Goal: Task Accomplishment & Management: Manage account settings

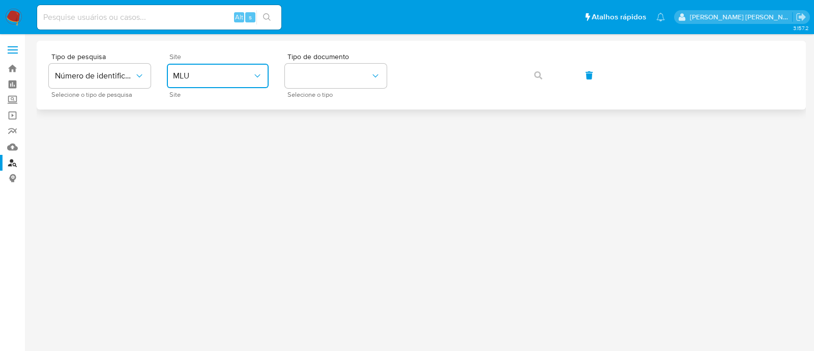
click at [254, 79] on icon "site_id" at bounding box center [257, 76] width 10 height 10
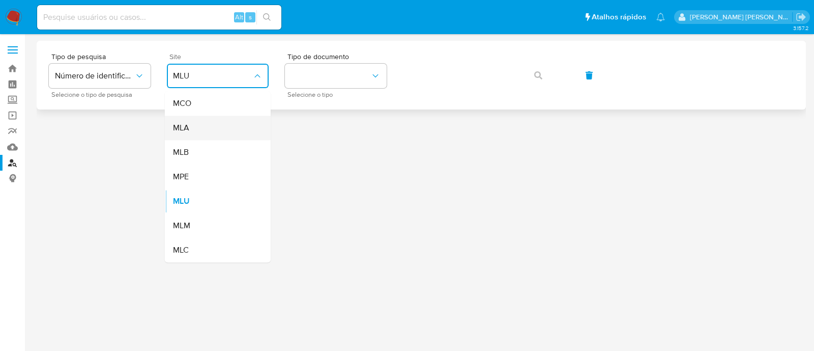
click at [222, 140] on div "MLB" at bounding box center [214, 152] width 83 height 24
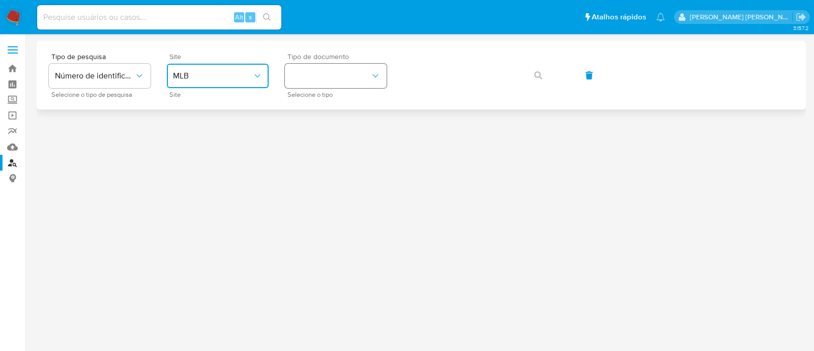
drag, startPoint x: 324, startPoint y: 75, endPoint x: 329, endPoint y: 85, distance: 11.4
click at [328, 82] on button "identificationType" at bounding box center [336, 76] width 102 height 24
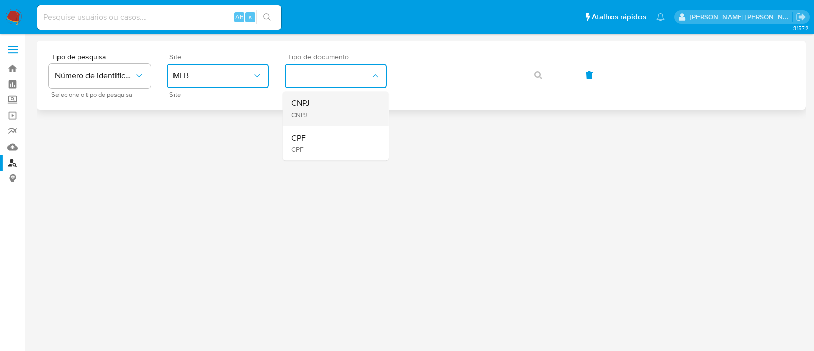
click at [336, 103] on div "CNPJ CNPJ" at bounding box center [332, 108] width 83 height 35
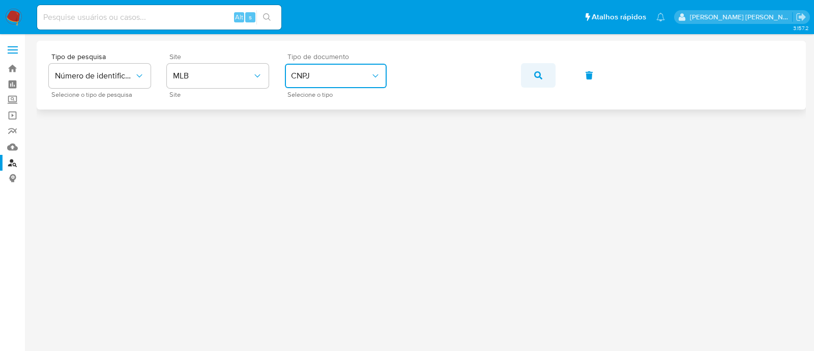
click at [542, 77] on icon "button" at bounding box center [538, 75] width 8 height 8
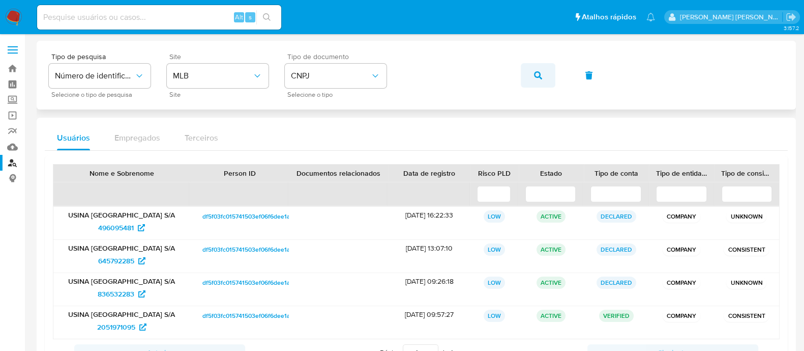
click at [530, 80] on button "button" at bounding box center [538, 75] width 35 height 24
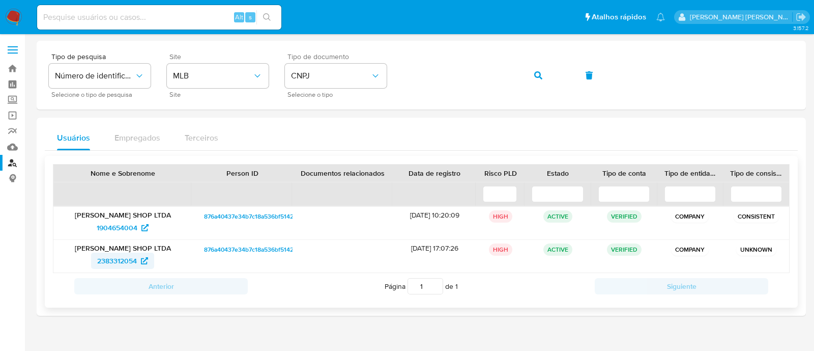
click at [137, 258] on span "2383312054" at bounding box center [122, 260] width 51 height 16
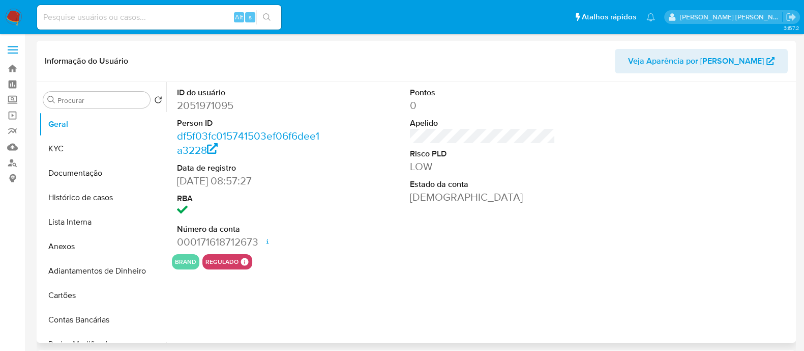
select select "10"
click at [86, 146] on button "KYC" at bounding box center [98, 148] width 119 height 24
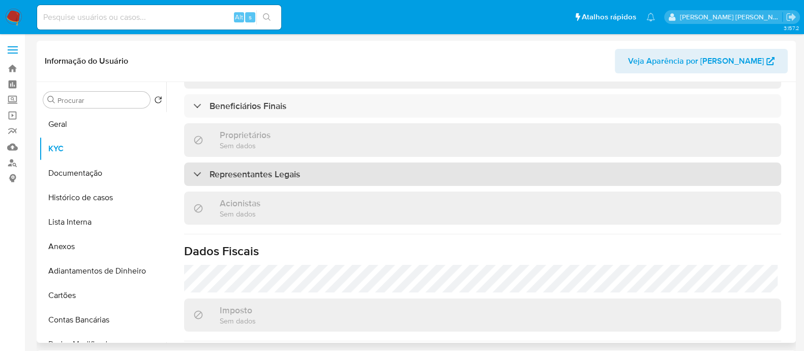
scroll to position [512, 0]
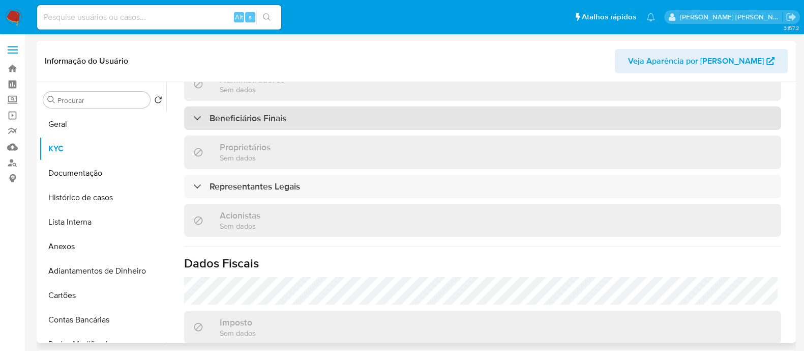
click at [369, 106] on div "Beneficiários Finais" at bounding box center [482, 117] width 597 height 23
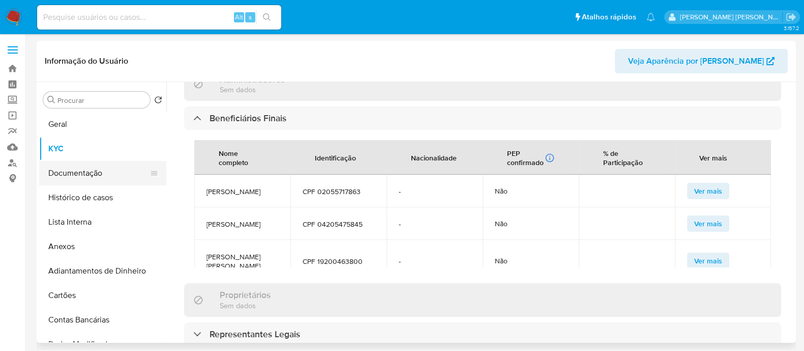
click at [84, 177] on button "Documentação" at bounding box center [98, 173] width 119 height 24
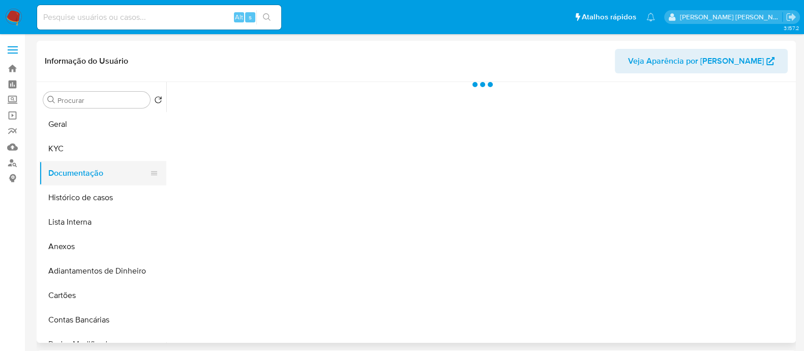
scroll to position [0, 0]
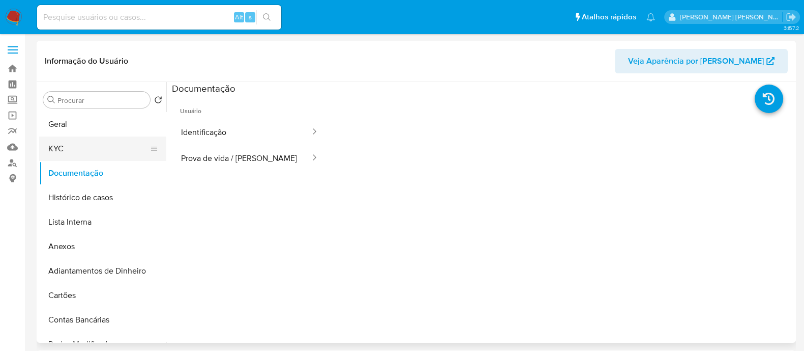
click at [64, 148] on button "KYC" at bounding box center [98, 148] width 119 height 24
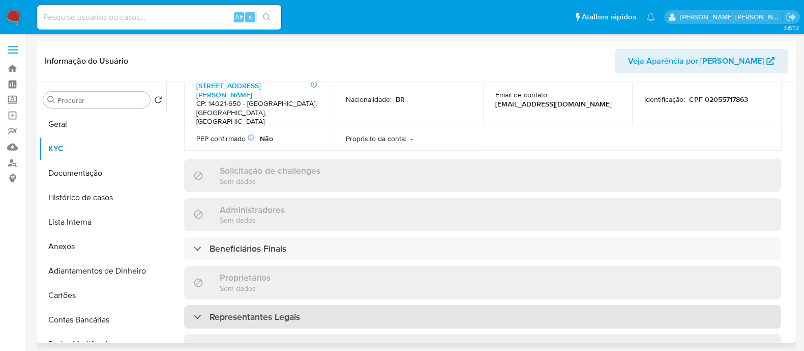
scroll to position [445, 0]
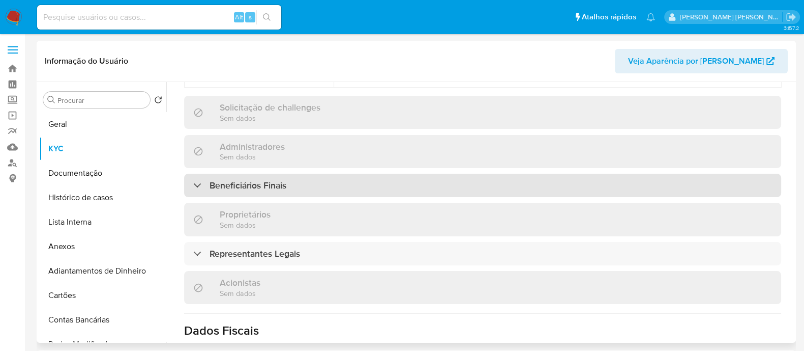
click at [367, 173] on div "Beneficiários Finais" at bounding box center [482, 184] width 597 height 23
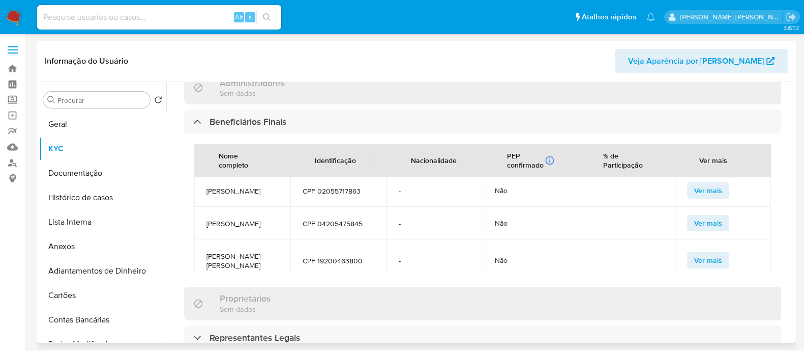
scroll to position [0, 0]
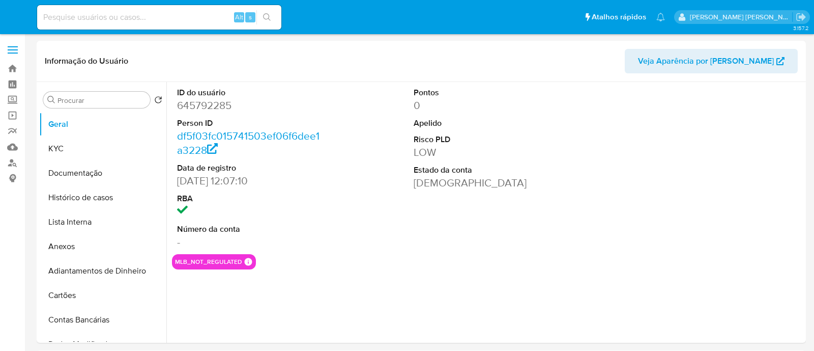
select select "10"
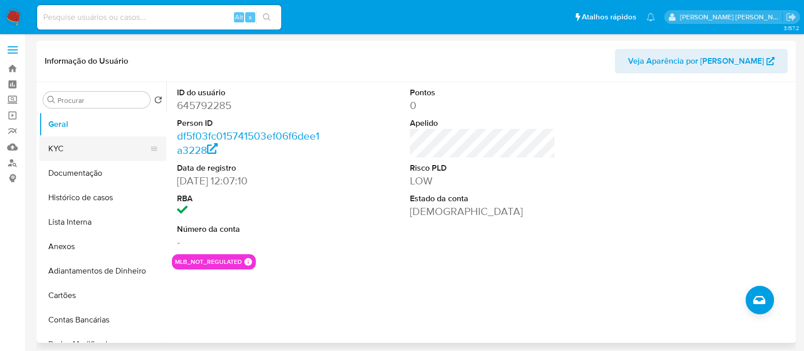
click at [92, 155] on button "KYC" at bounding box center [98, 148] width 119 height 24
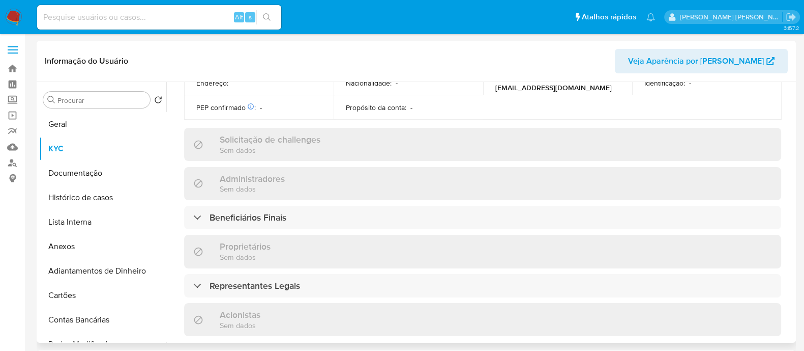
scroll to position [382, 0]
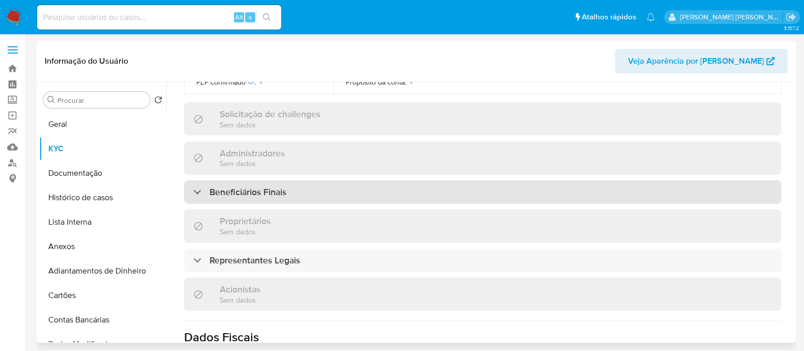
click at [500, 193] on div "Beneficiários Finais" at bounding box center [482, 191] width 597 height 23
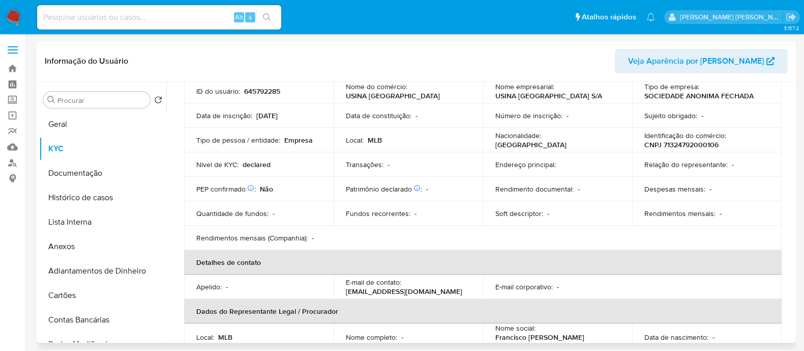
scroll to position [0, 0]
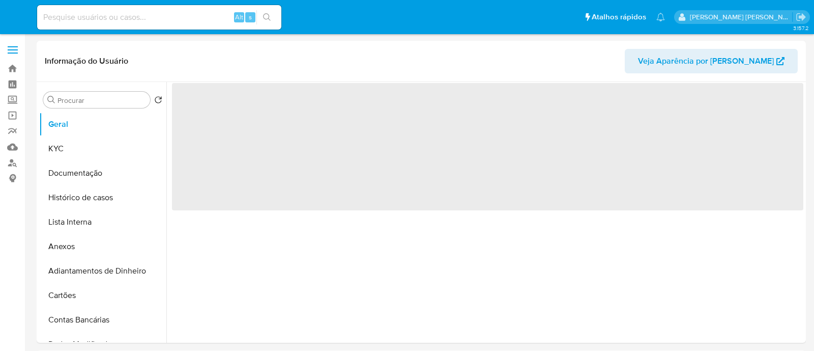
select select "10"
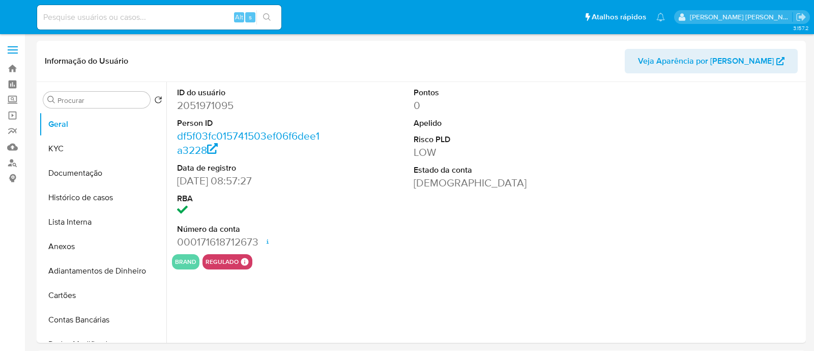
select select "10"
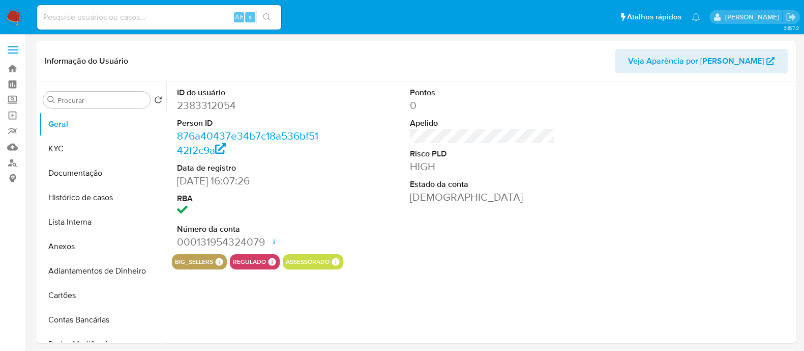
select select "10"
click at [91, 150] on button "KYC" at bounding box center [98, 148] width 119 height 24
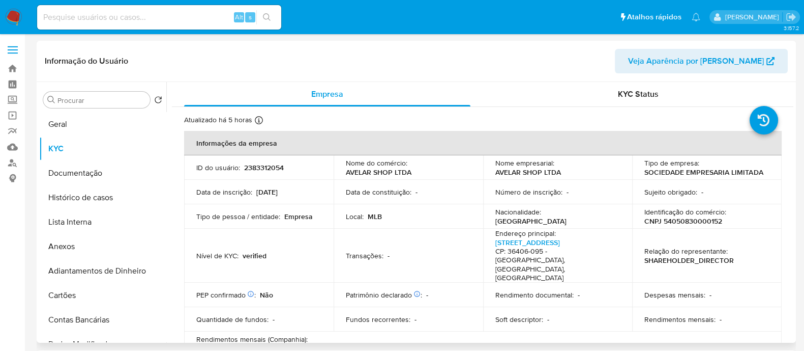
click at [682, 210] on p "Identificação do comércio :" at bounding box center [686, 211] width 82 height 9
click at [678, 222] on p "CNPJ 54050830000152" at bounding box center [684, 220] width 78 height 9
copy p "54050830000152"
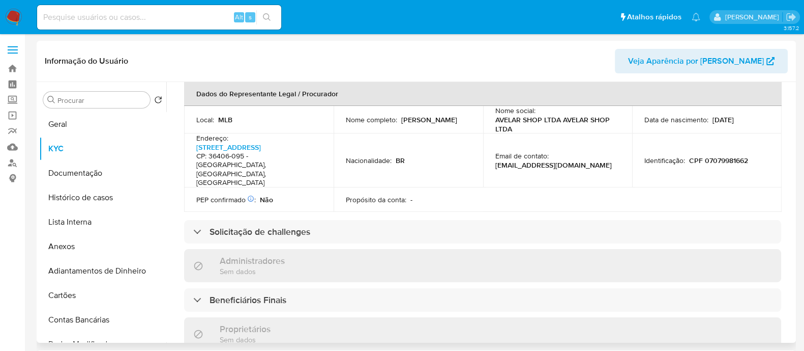
scroll to position [382, 0]
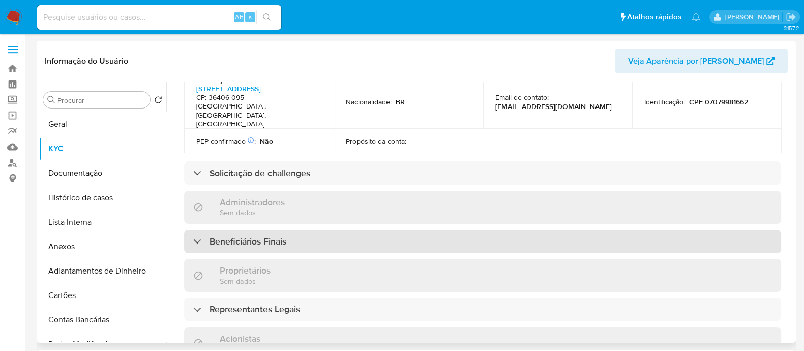
click at [295, 229] on div "Beneficiários Finais" at bounding box center [482, 240] width 597 height 23
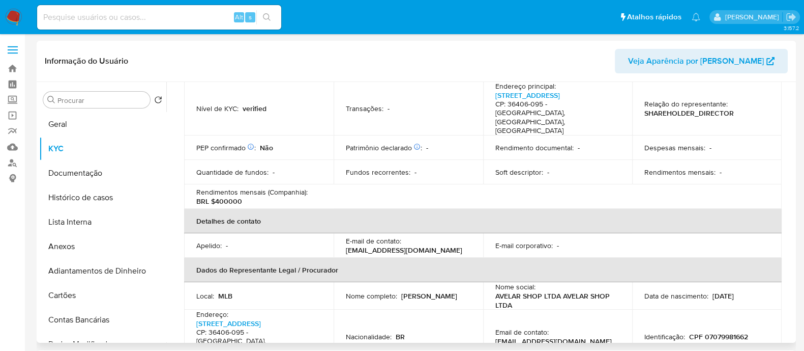
scroll to position [127, 0]
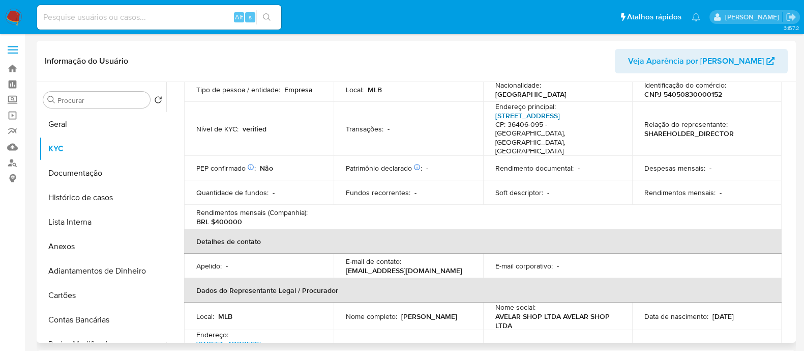
click at [538, 113] on link "Rua Santa Isabel 105, Carijós" at bounding box center [528, 115] width 65 height 10
click at [87, 121] on button "Geral" at bounding box center [98, 124] width 119 height 24
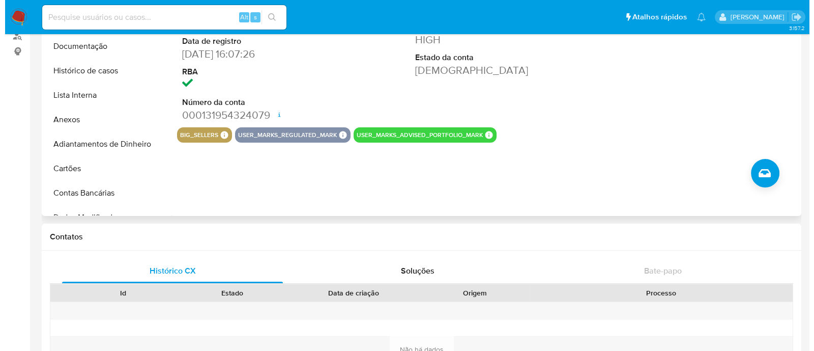
scroll to position [63, 0]
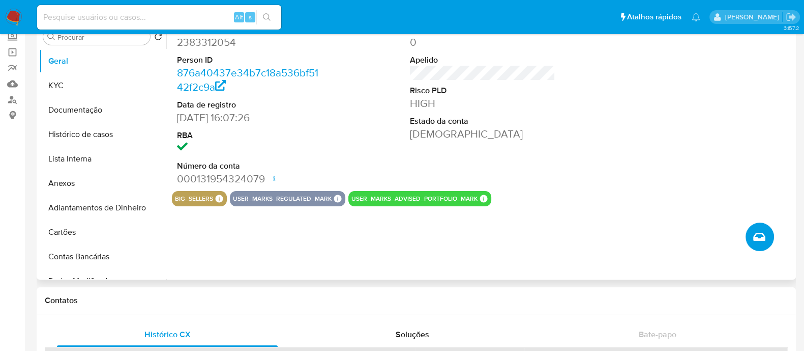
click at [755, 243] on button "Criar caso manual" at bounding box center [760, 236] width 28 height 28
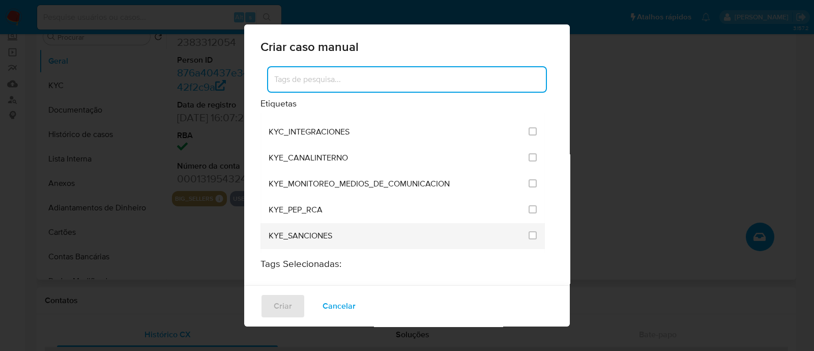
scroll to position [826, 0]
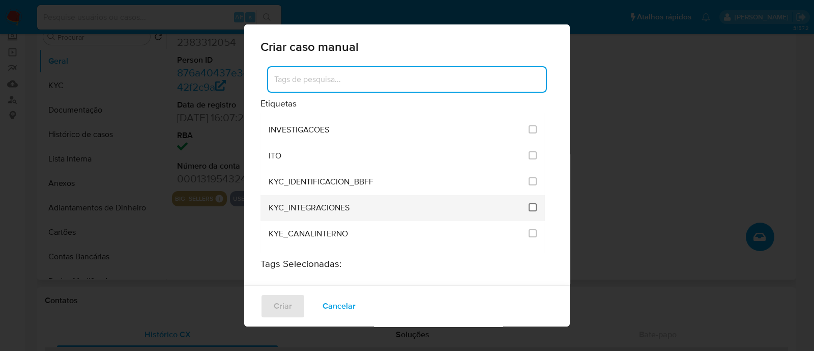
click at [529, 203] on input "2093" at bounding box center [533, 207] width 8 height 8
checkbox input "true"
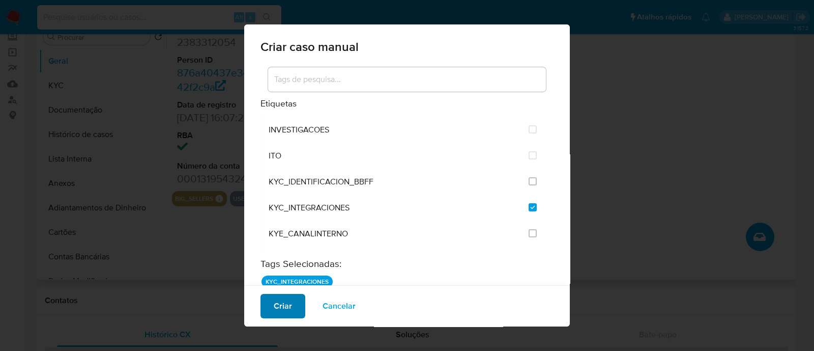
click at [280, 306] on span "Criar" at bounding box center [283, 306] width 18 height 22
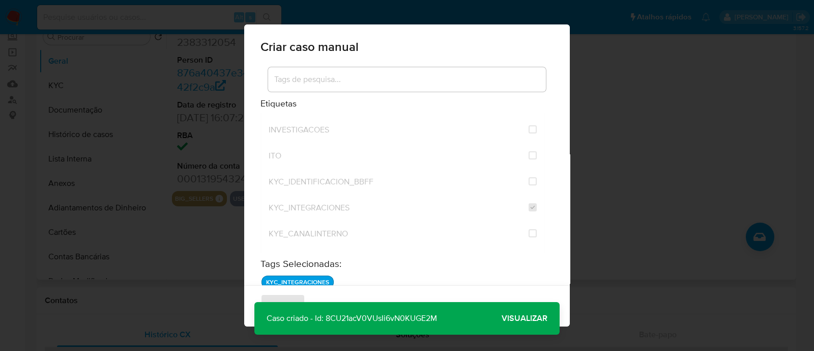
click at [518, 318] on span "Visualizar" at bounding box center [525, 318] width 46 height 0
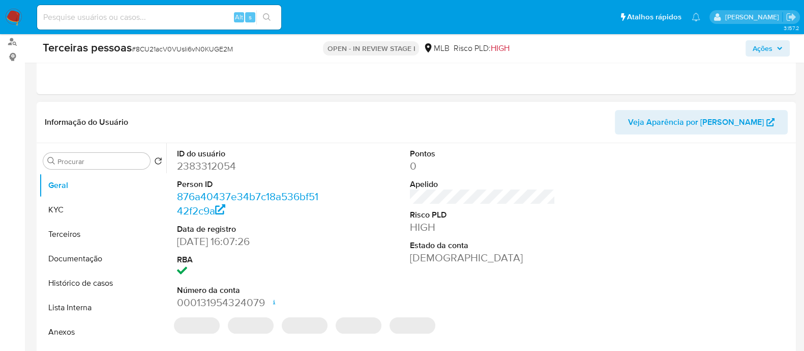
scroll to position [127, 0]
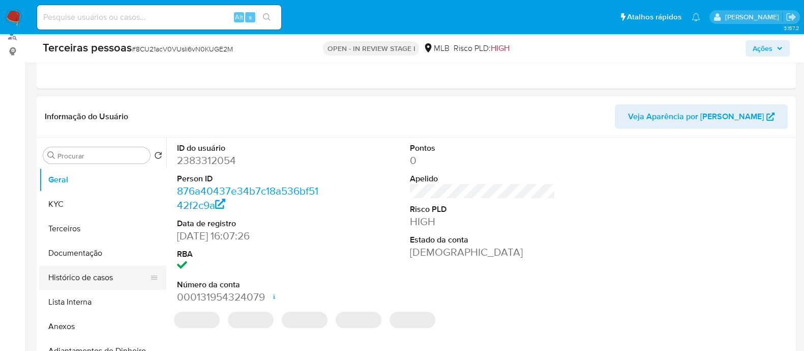
select select "10"
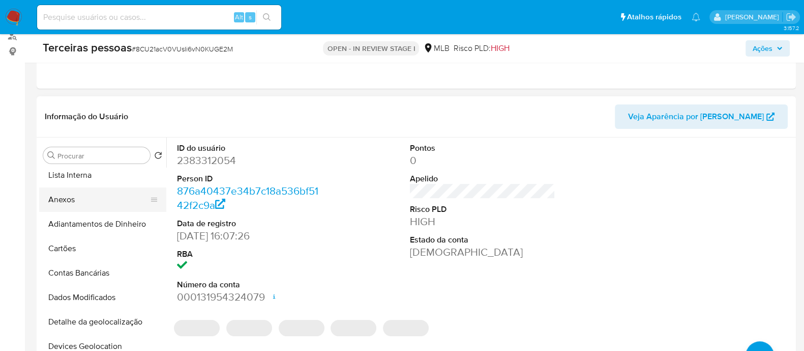
click at [84, 206] on button "Anexos" at bounding box center [98, 199] width 119 height 24
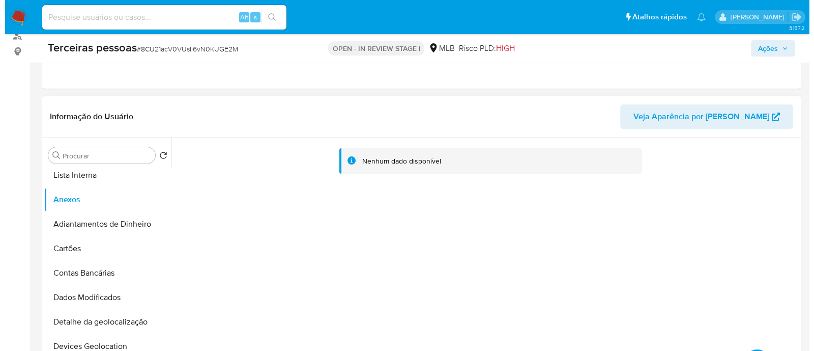
scroll to position [254, 0]
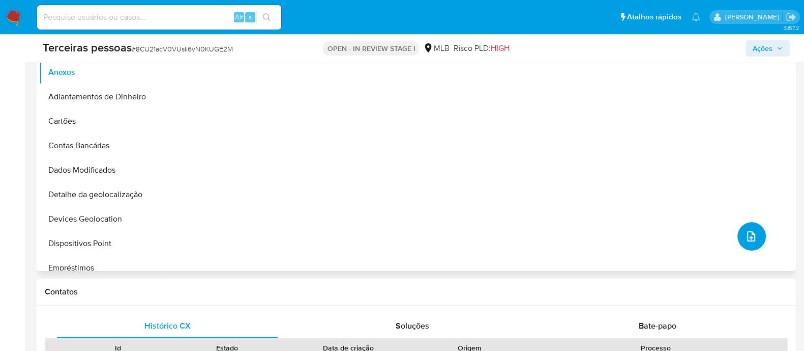
click at [740, 238] on button "upload-file" at bounding box center [752, 236] width 28 height 28
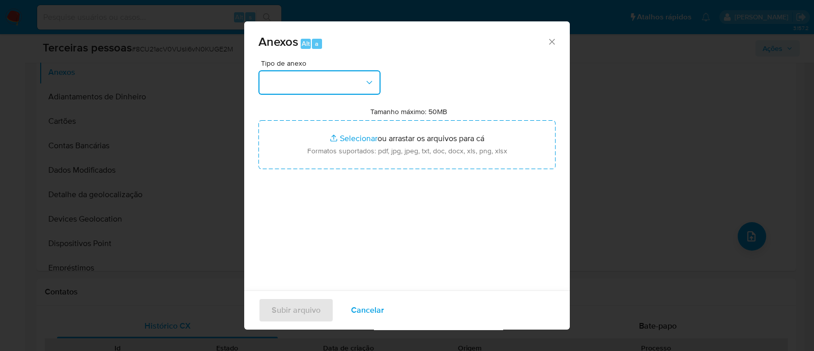
click at [341, 84] on button "button" at bounding box center [319, 82] width 122 height 24
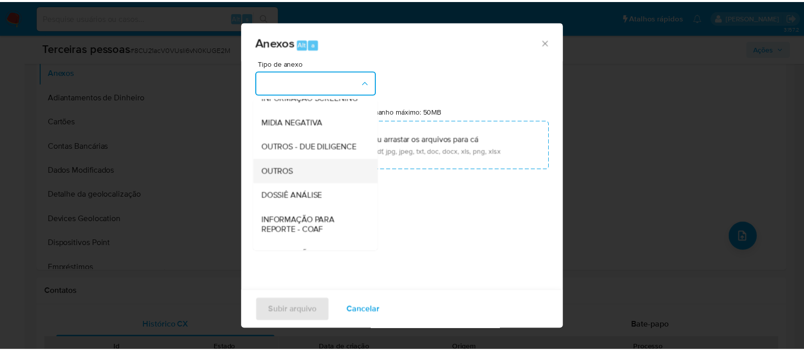
scroll to position [157, 0]
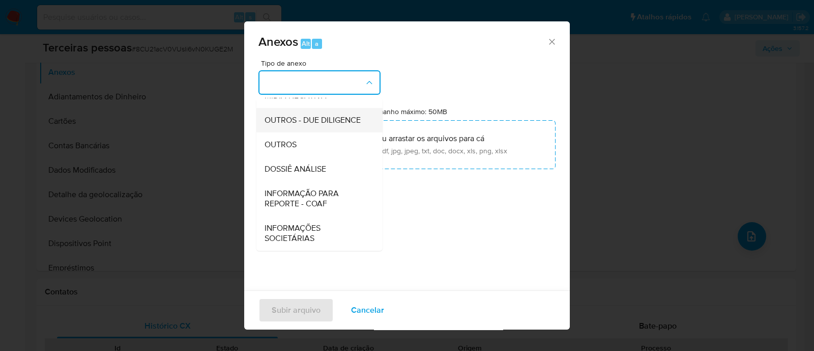
click at [288, 115] on span "OUTROS - DUE DILIGENCE" at bounding box center [313, 120] width 96 height 10
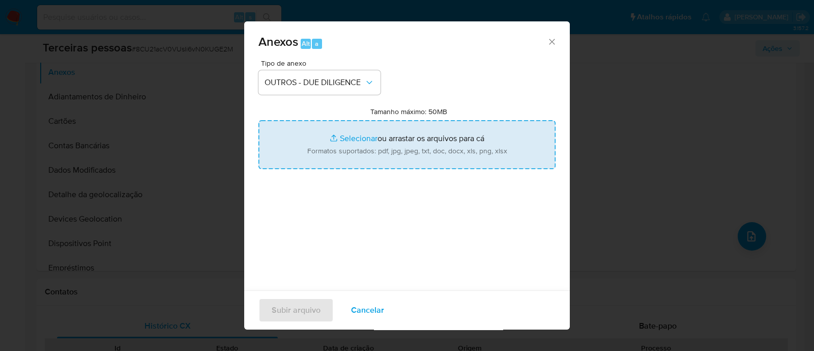
click at [351, 123] on input "Tamanho máximo: 50MB Selecionar arquivos" at bounding box center [406, 144] width 297 height 49
type input "C:\fakepath\AVELAR SHOP LTDA maps.png"
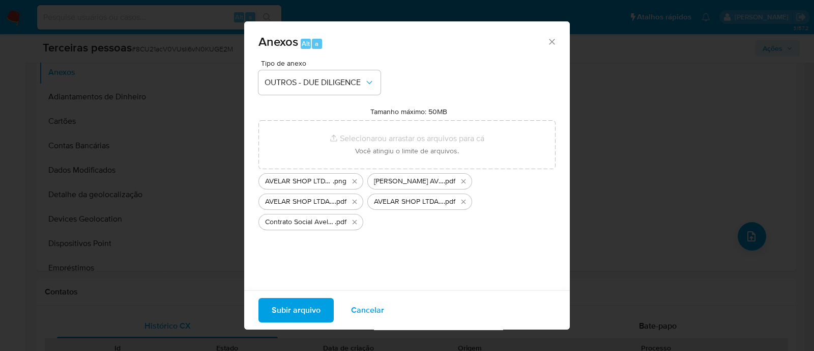
click at [329, 303] on button "Subir arquivo" at bounding box center [295, 310] width 75 height 24
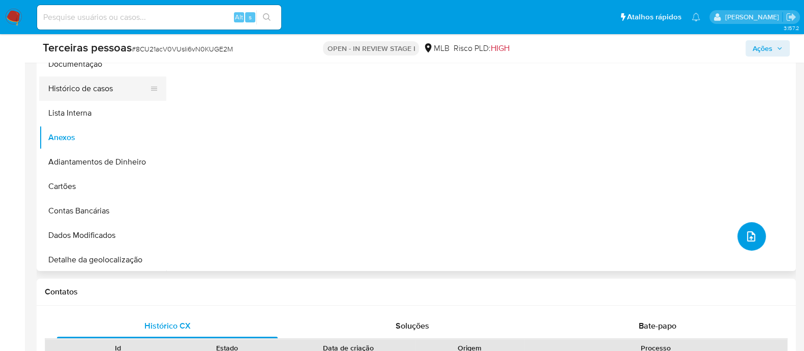
scroll to position [0, 0]
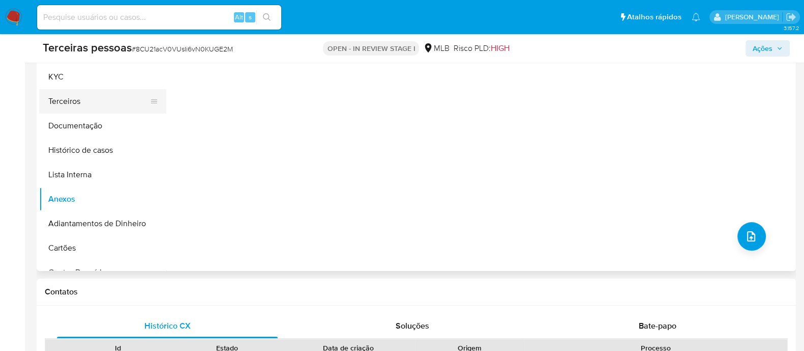
click at [79, 95] on button "Terceiros" at bounding box center [98, 101] width 119 height 24
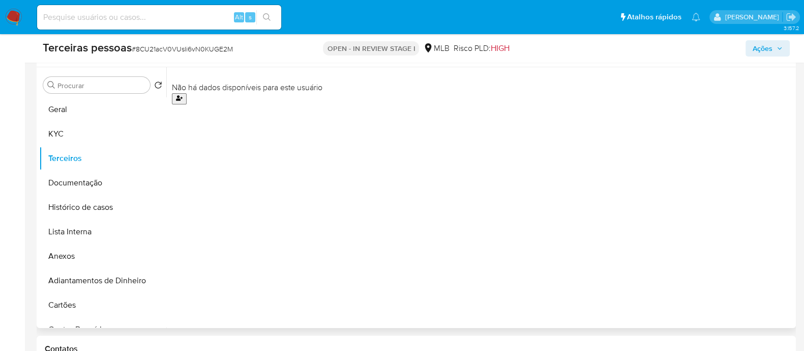
scroll to position [127, 0]
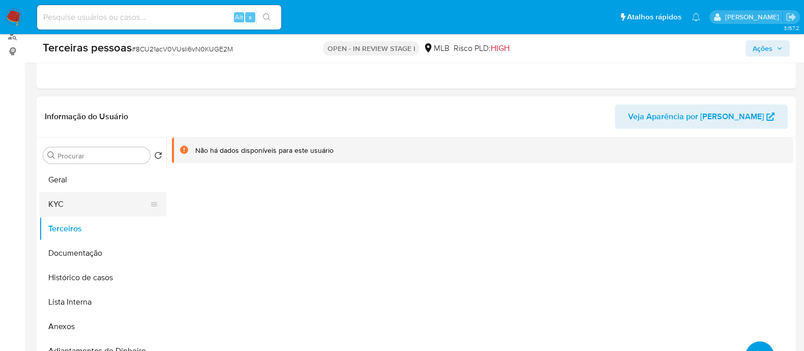
click at [66, 207] on button "KYC" at bounding box center [98, 204] width 119 height 24
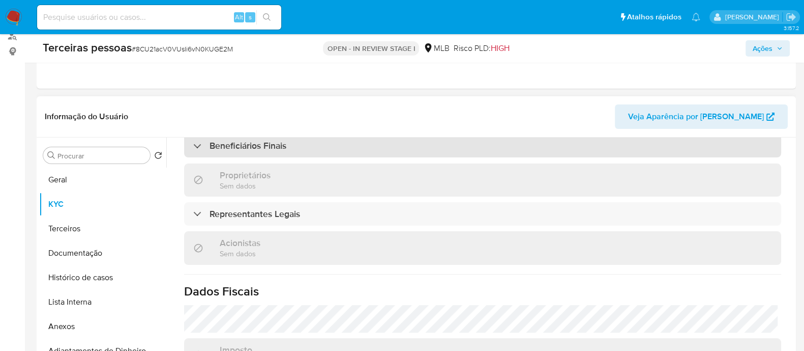
click at [309, 144] on div "Beneficiários Finais" at bounding box center [482, 145] width 597 height 23
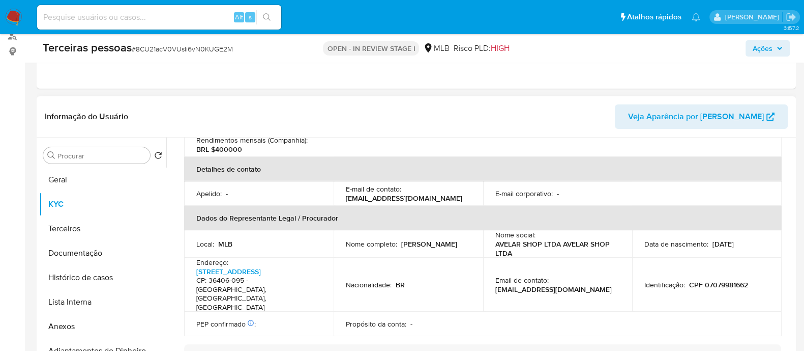
scroll to position [497, 0]
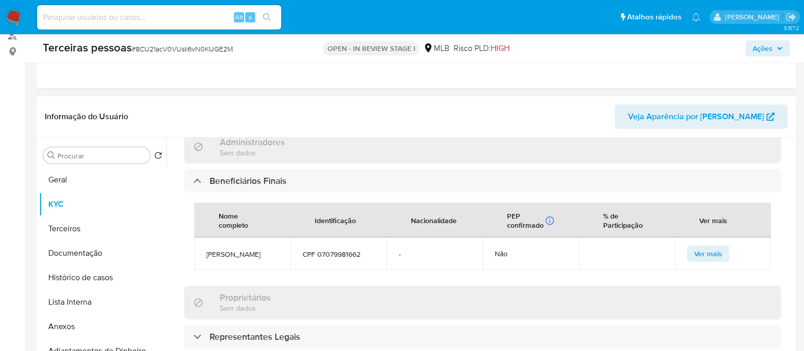
click at [326, 237] on td "CPF 07079981662" at bounding box center [339, 253] width 96 height 33
click at [335, 249] on span "CPF 07079981662" at bounding box center [339, 253] width 72 height 9
copy span "07079981662"
click at [89, 227] on button "Terceiros" at bounding box center [98, 228] width 119 height 24
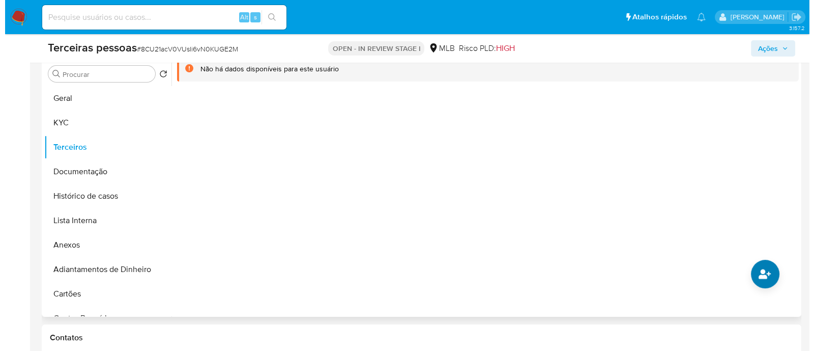
scroll to position [254, 0]
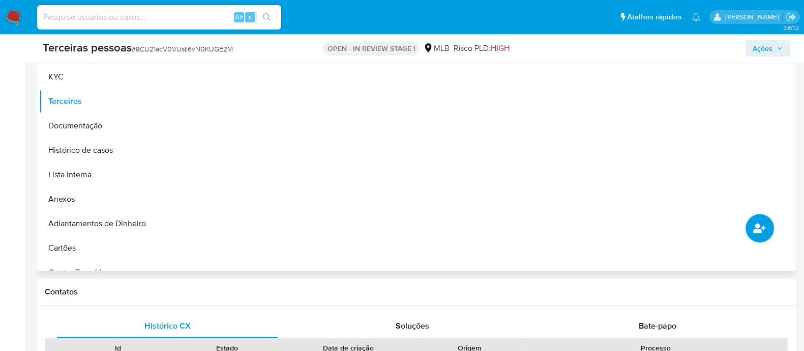
click at [760, 226] on icon "common.add_complementary_information" at bounding box center [760, 228] width 12 height 12
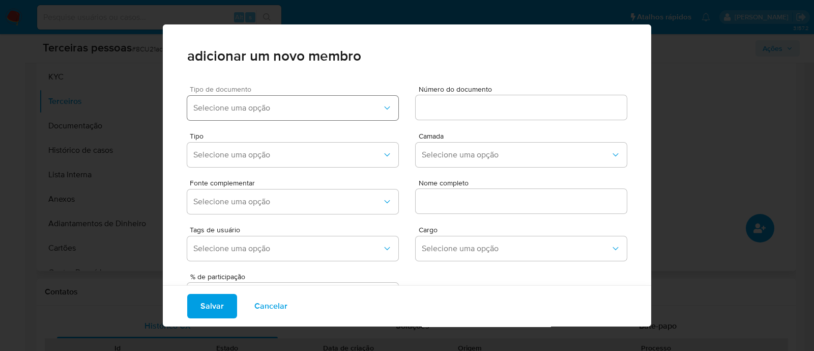
click at [290, 110] on span "Selecione uma opção" at bounding box center [287, 108] width 189 height 10
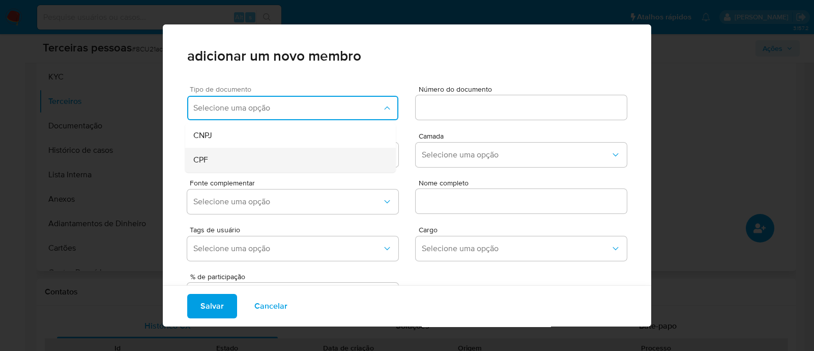
click at [226, 162] on div "CPF" at bounding box center [271, 160] width 156 height 24
click at [438, 119] on div at bounding box center [521, 107] width 211 height 24
click at [440, 110] on input at bounding box center [521, 107] width 211 height 13
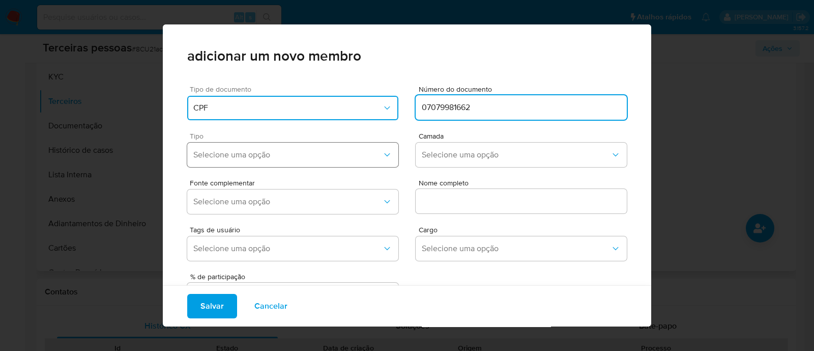
type input "07079981662"
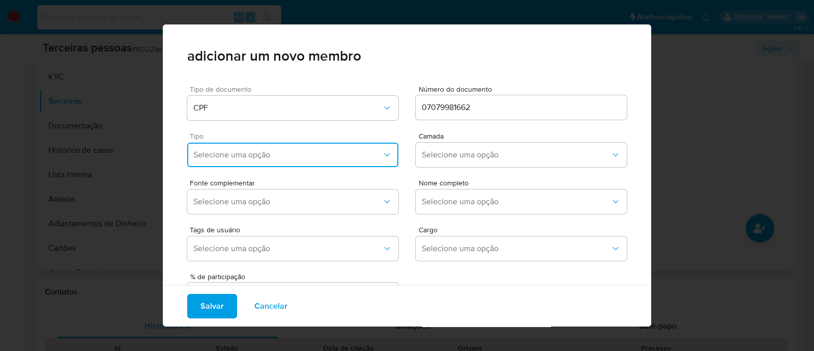
click at [300, 158] on span "Selecione uma opção" at bounding box center [287, 155] width 189 height 10
click at [247, 274] on div "Accionistas" at bounding box center [271, 280] width 156 height 24
click at [484, 153] on span "Selecione uma opção" at bounding box center [516, 155] width 189 height 10
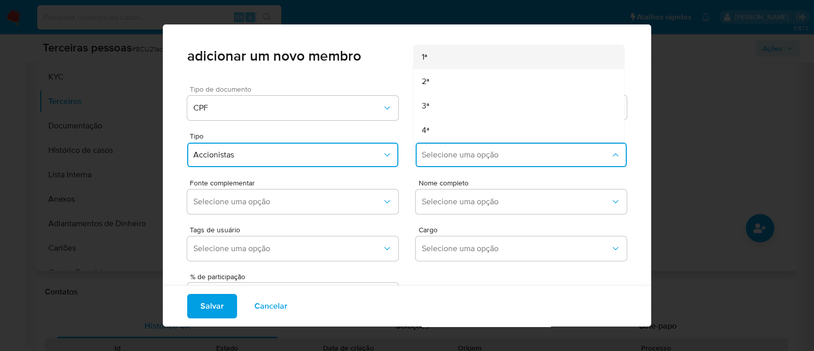
click at [445, 60] on div "1ª" at bounding box center [500, 57] width 156 height 24
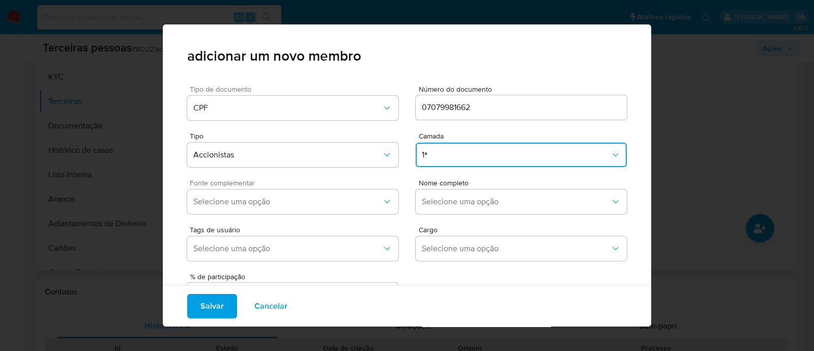
click at [333, 217] on div "Fonte complementar Selecione uma opção" at bounding box center [292, 198] width 211 height 39
click at [339, 202] on span "Selecione uma opção" at bounding box center [287, 201] width 189 height 10
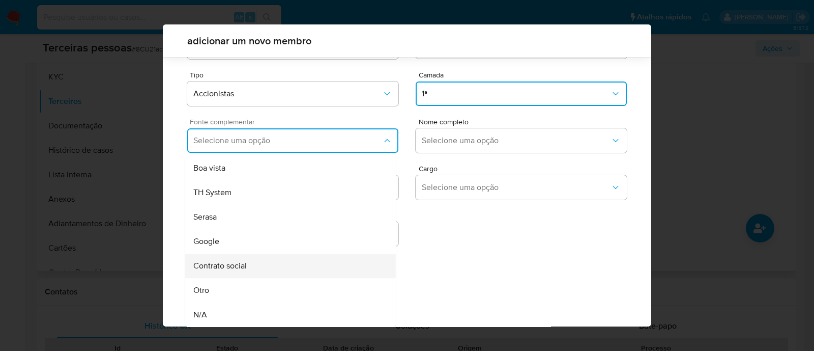
click at [287, 264] on div "Contrato social" at bounding box center [271, 265] width 156 height 24
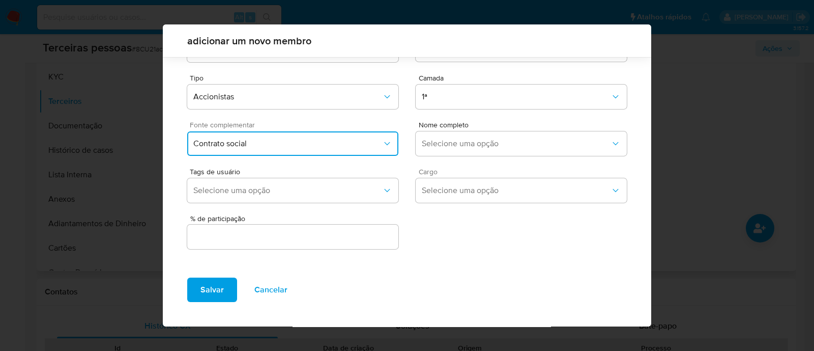
scroll to position [37, 0]
click at [499, 142] on span "Selecione uma opção" at bounding box center [516, 144] width 189 height 10
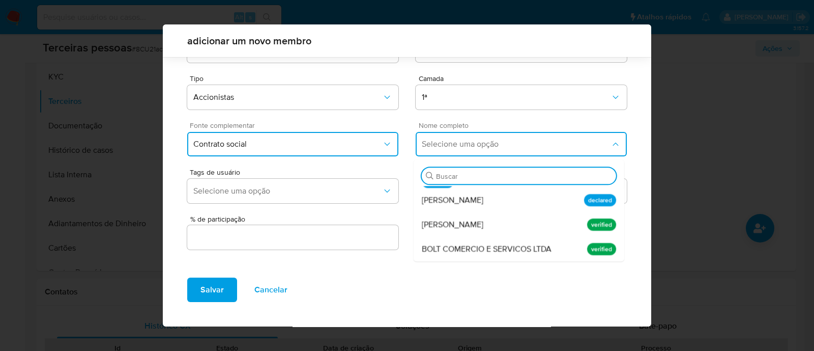
scroll to position [51, 0]
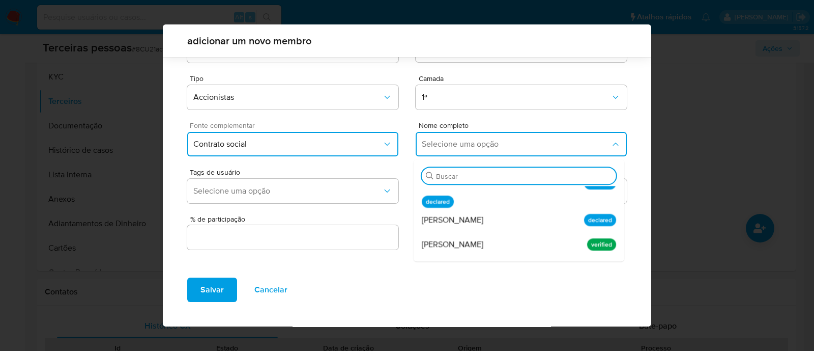
click at [477, 249] on span "Felipe Alves Avelar" at bounding box center [453, 244] width 62 height 10
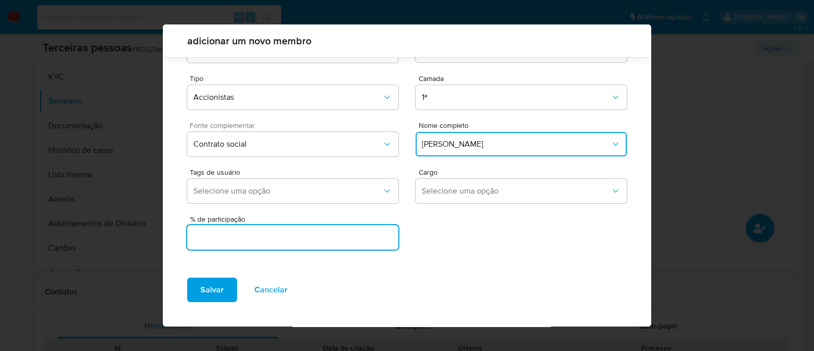
click at [328, 230] on input "text" at bounding box center [292, 236] width 211 height 13
type input "99.999"
click at [206, 283] on span "Salvar" at bounding box center [211, 289] width 23 height 22
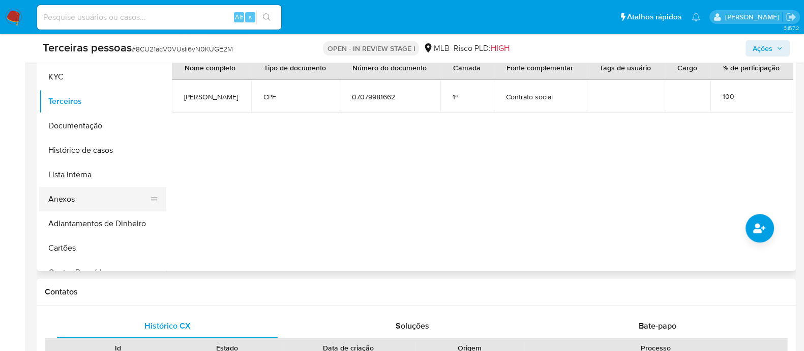
click at [86, 194] on button "Anexos" at bounding box center [98, 199] width 119 height 24
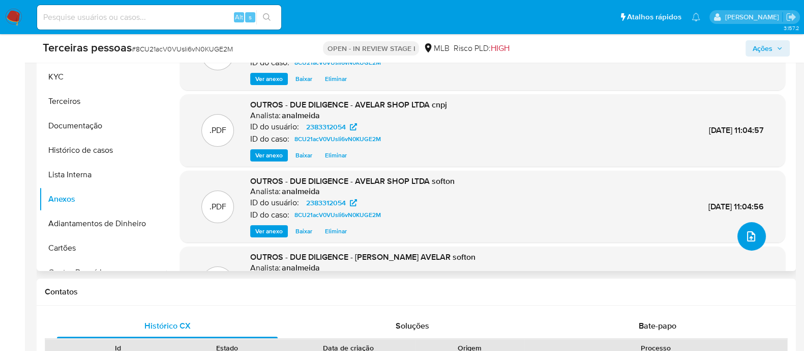
click at [756, 241] on button "upload-file" at bounding box center [752, 236] width 28 height 28
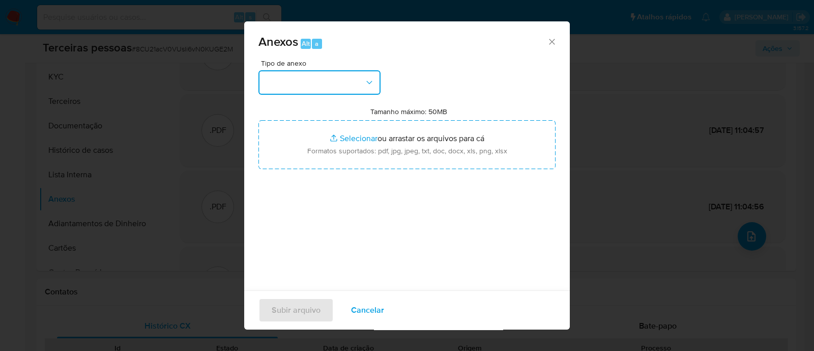
click at [322, 77] on button "button" at bounding box center [319, 82] width 122 height 24
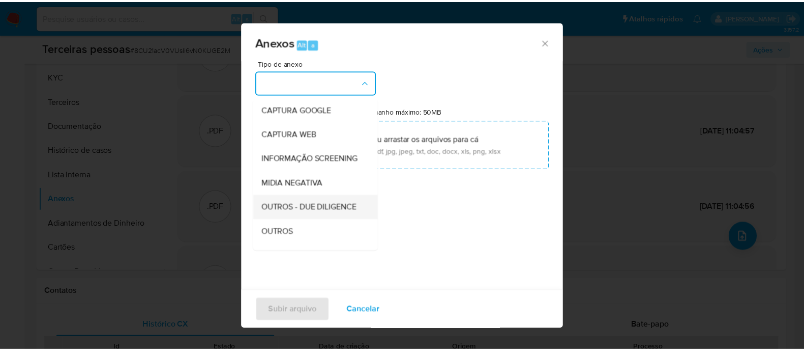
scroll to position [127, 0]
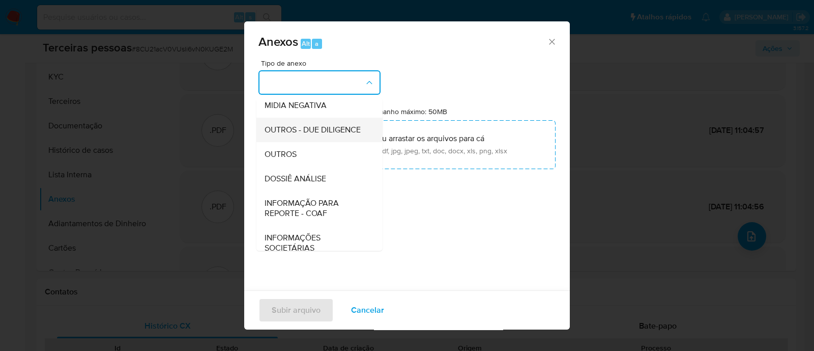
click at [343, 135] on span "OUTROS - DUE DILIGENCE" at bounding box center [313, 130] width 96 height 10
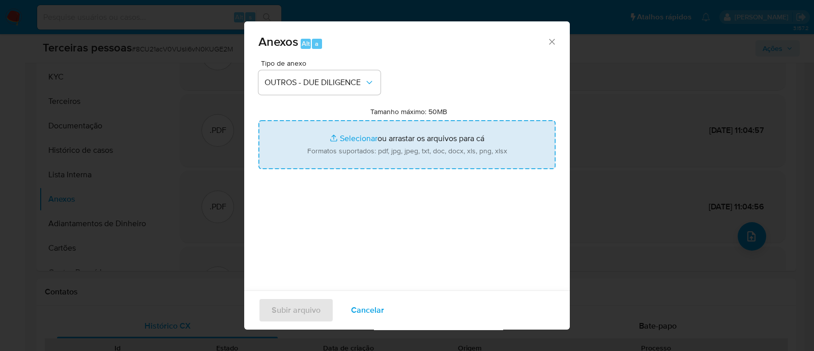
click at [454, 144] on input "Tamanho máximo: 50MB Selecionar arquivos" at bounding box center [406, 144] width 297 height 49
type input "C:\fakepath\Matriz de Risco - AVELAR SHOP LTDA.pdf"
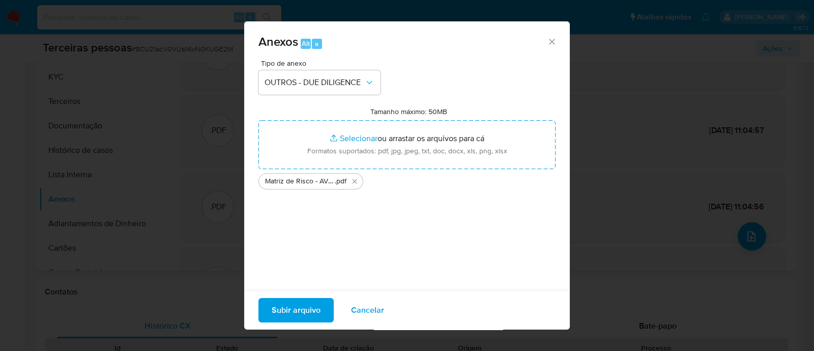
click at [296, 313] on span "Subir arquivo" at bounding box center [296, 310] width 49 height 22
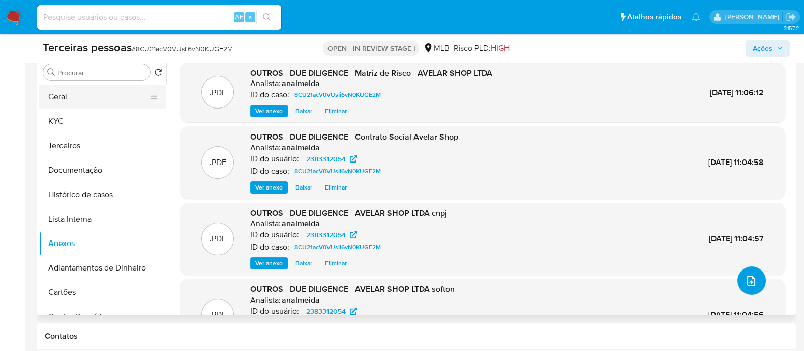
scroll to position [191, 0]
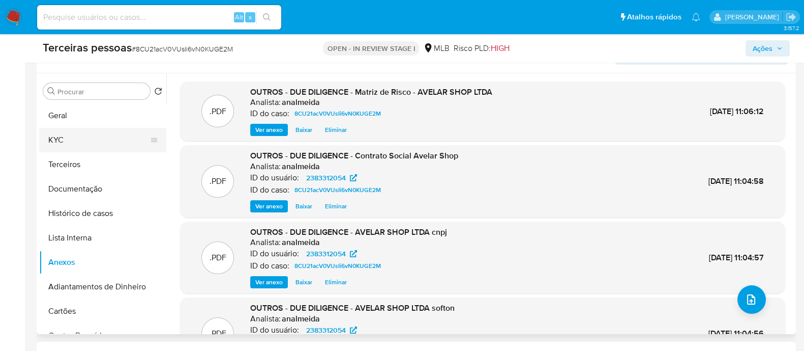
click at [79, 138] on button "KYC" at bounding box center [98, 140] width 119 height 24
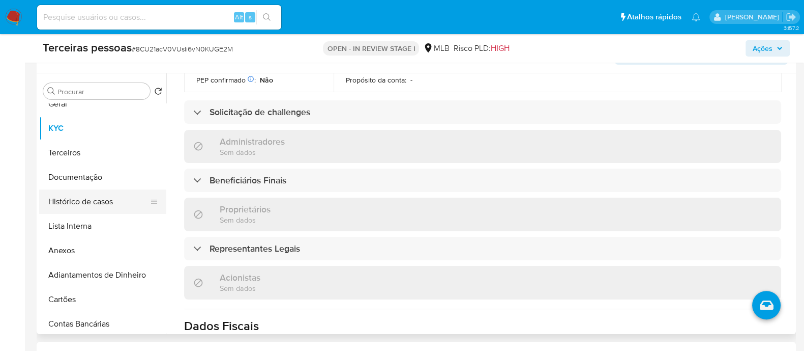
scroll to position [0, 0]
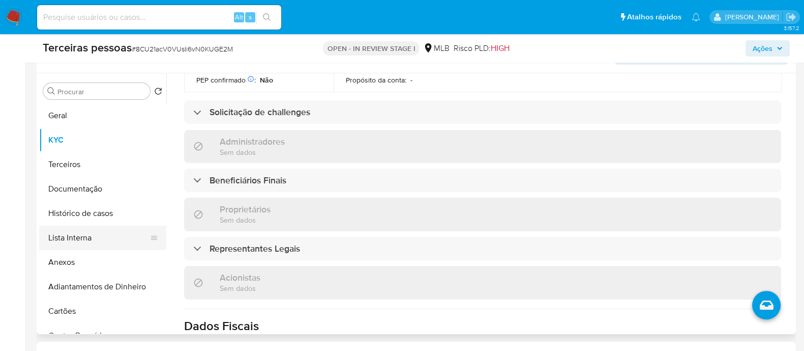
click at [84, 245] on button "Lista Interna" at bounding box center [98, 237] width 119 height 24
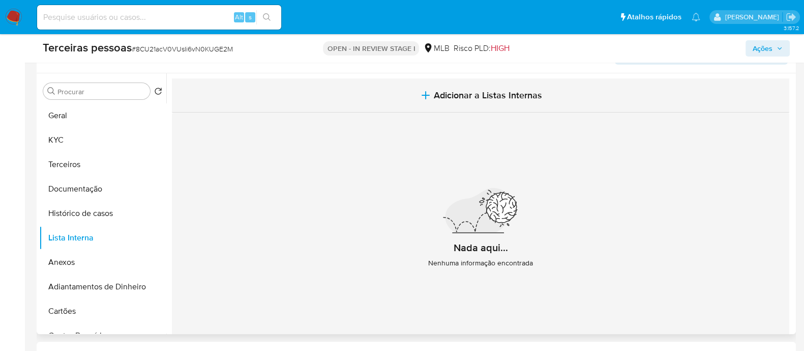
click at [496, 90] on span "Adicionar a Listas Internas" at bounding box center [488, 95] width 108 height 11
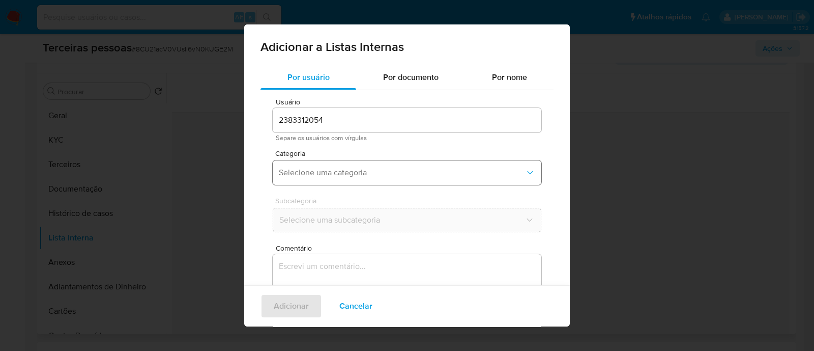
click at [394, 180] on button "Selecione uma categoria" at bounding box center [407, 172] width 269 height 24
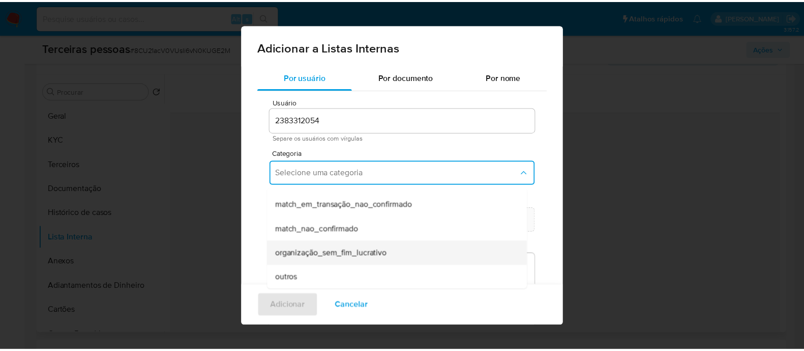
scroll to position [254, 0]
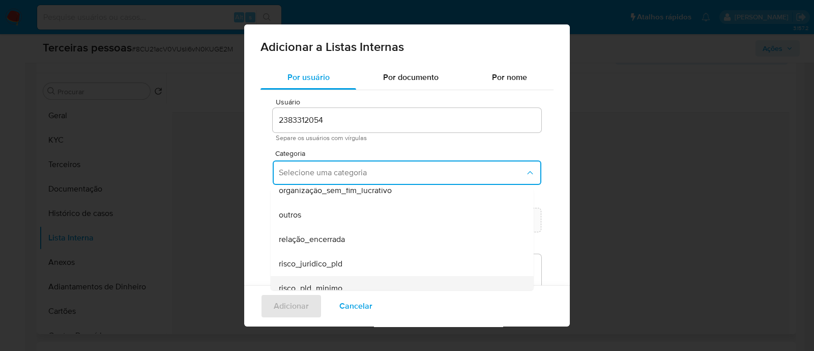
click at [364, 279] on div "risco_pld_minimo" at bounding box center [399, 288] width 241 height 24
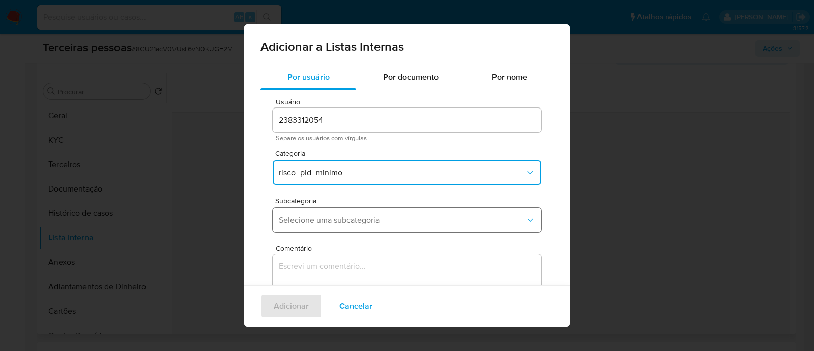
click at [377, 223] on span "Selecione uma subcategoria" at bounding box center [402, 220] width 246 height 10
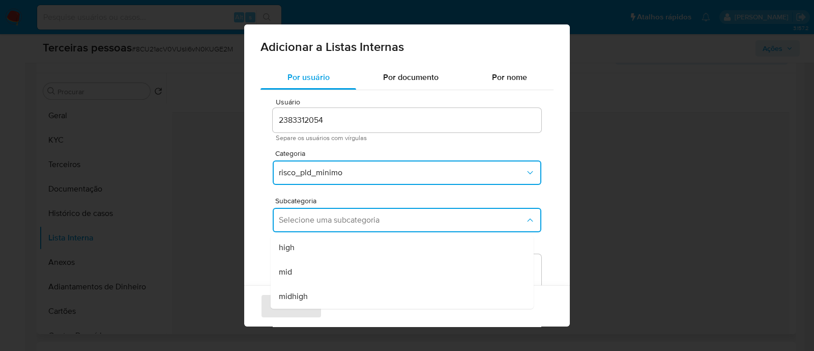
click at [367, 243] on div "high" at bounding box center [399, 247] width 241 height 24
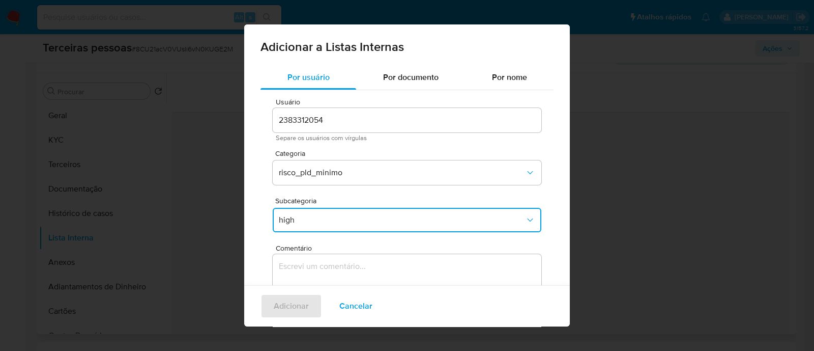
click at [366, 265] on textarea "Comentário" at bounding box center [407, 303] width 269 height 98
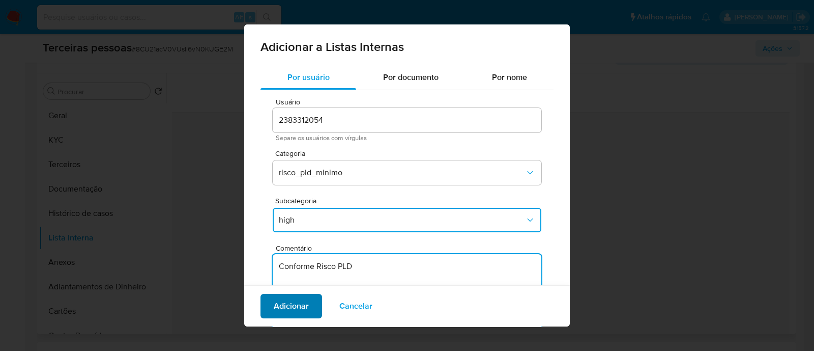
type textarea "Conforme Risco PLD"
click at [283, 309] on span "Adicionar" at bounding box center [291, 306] width 35 height 22
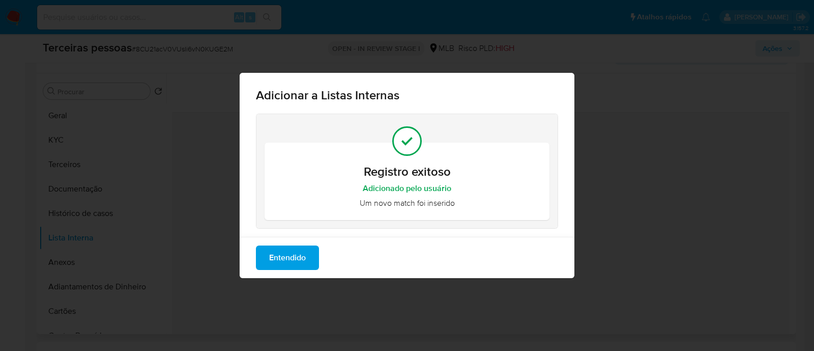
click at [298, 255] on span "Entendido" at bounding box center [287, 257] width 37 height 22
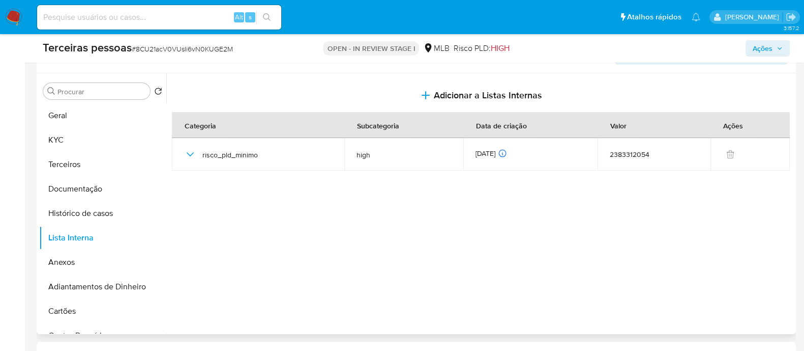
click at [618, 243] on div at bounding box center [479, 203] width 627 height 261
click at [774, 45] on span "Ações" at bounding box center [768, 48] width 30 height 14
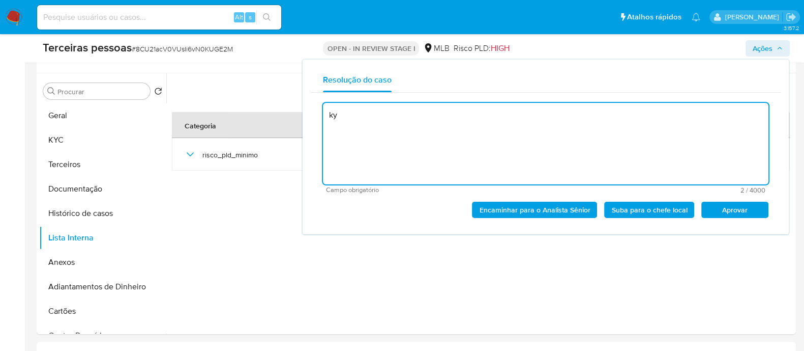
type textarea "k"
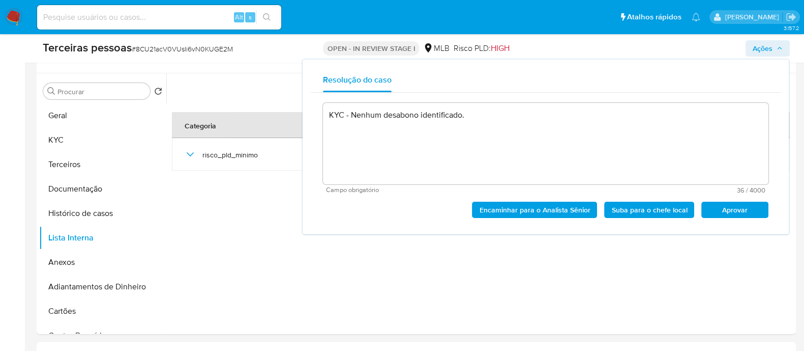
click at [720, 210] on span "Aprovar" at bounding box center [735, 210] width 53 height 14
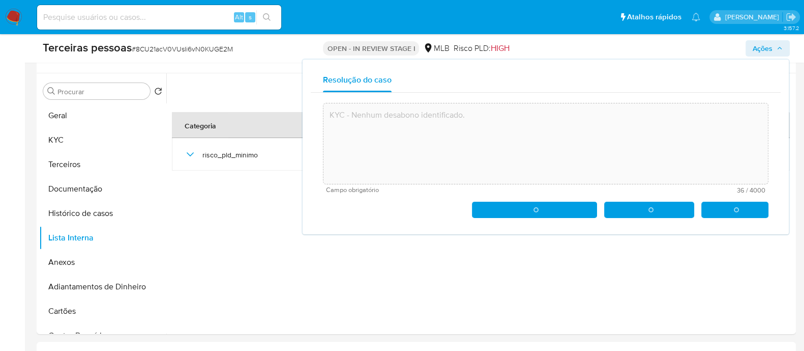
type textarea "KYC - Nenhum desabono identificado."
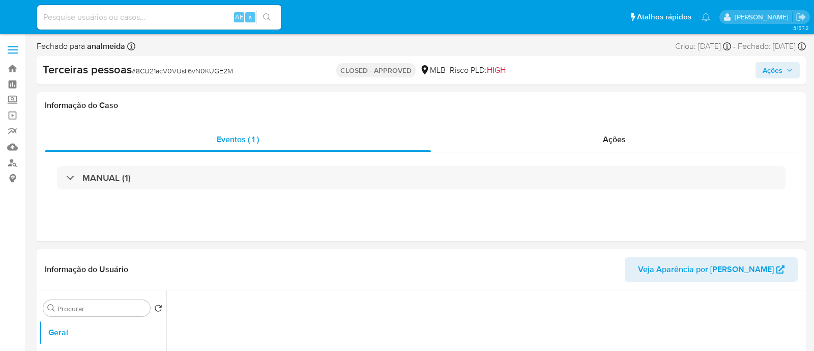
select select "10"
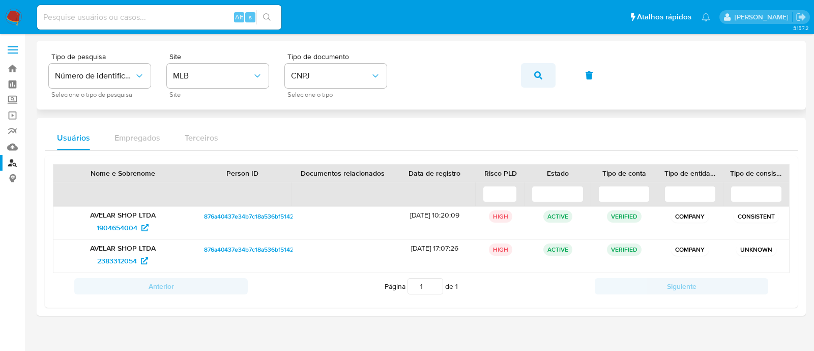
click at [527, 81] on button "button" at bounding box center [538, 75] width 35 height 24
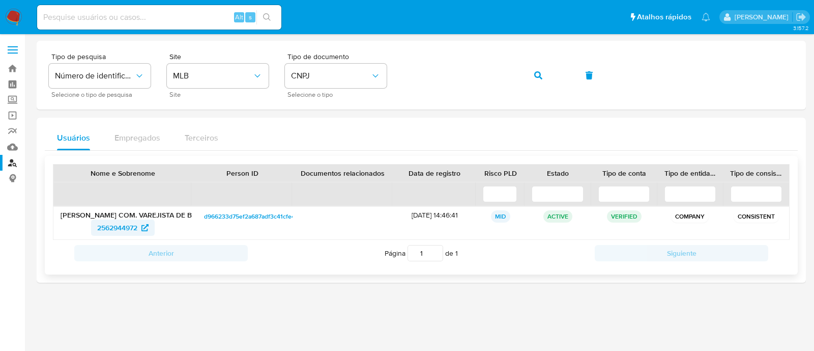
click at [114, 225] on span "2562944972" at bounding box center [117, 227] width 40 height 16
click at [528, 75] on button "button" at bounding box center [538, 75] width 35 height 24
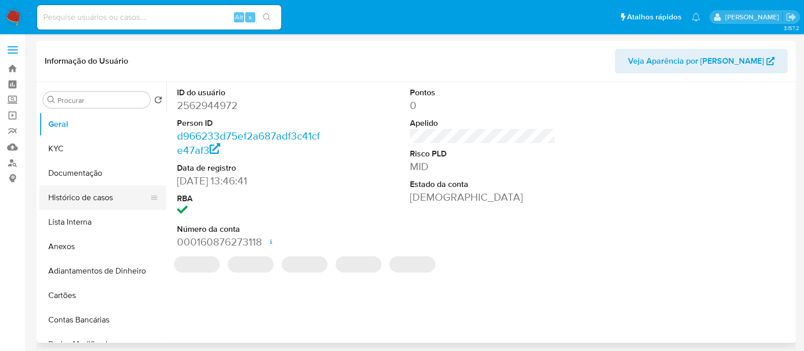
click at [85, 199] on button "Histórico de casos" at bounding box center [98, 197] width 119 height 24
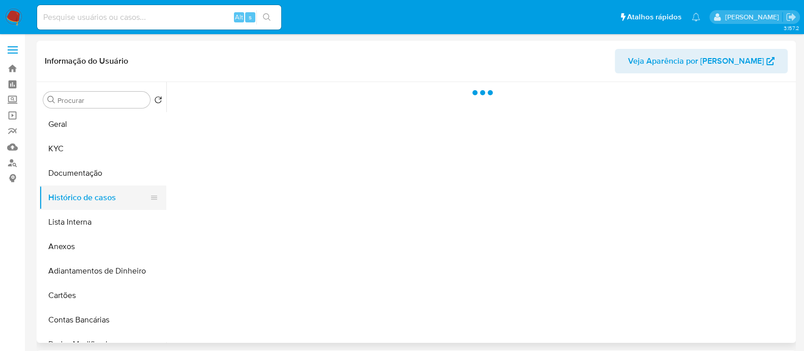
select select "10"
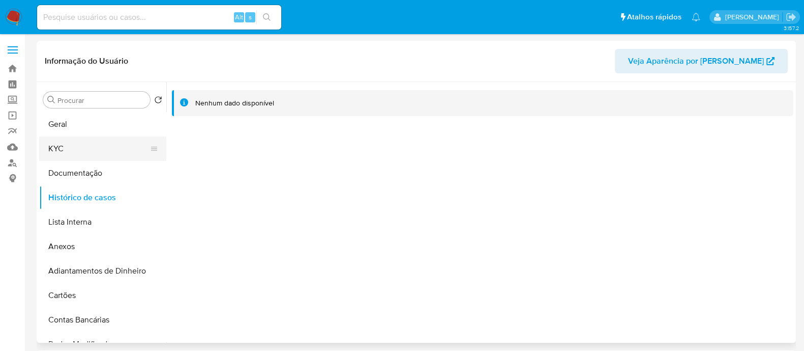
click at [97, 152] on button "KYC" at bounding box center [98, 148] width 119 height 24
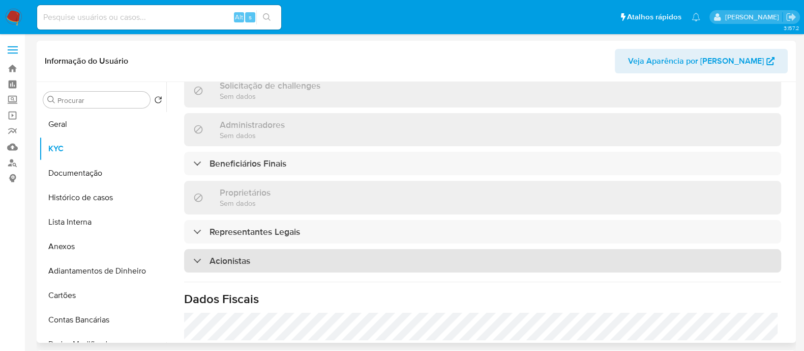
click at [337, 262] on div "Acionistas" at bounding box center [482, 260] width 597 height 23
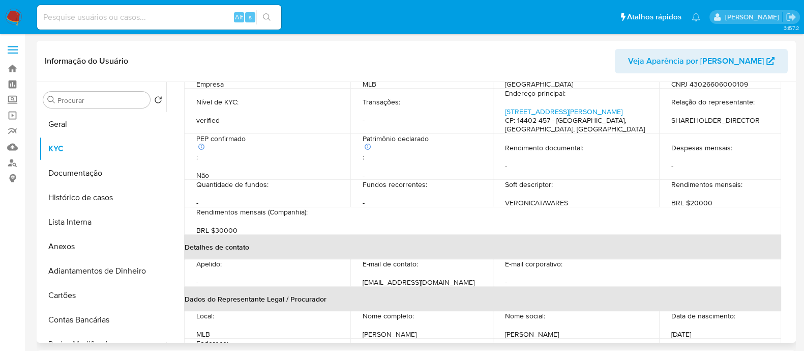
scroll to position [142, 0]
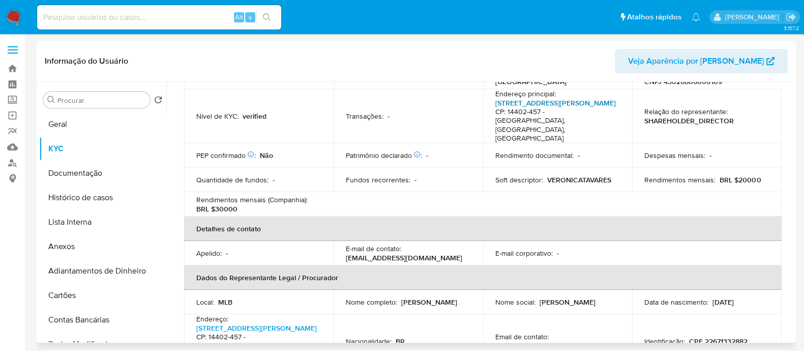
click at [534, 108] on link "[STREET_ADDRESS][PERSON_NAME]" at bounding box center [556, 103] width 121 height 10
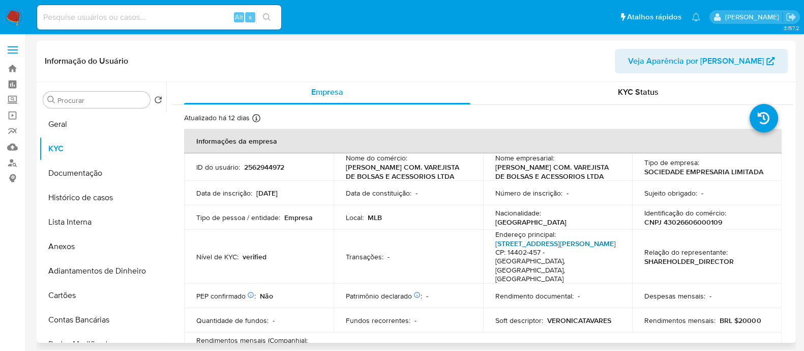
scroll to position [0, 0]
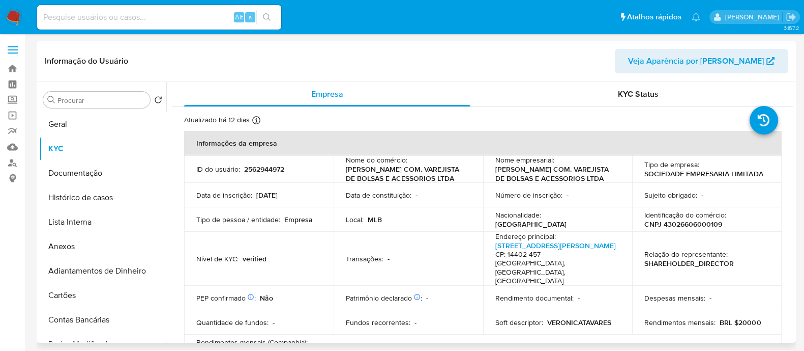
click at [687, 228] on p "CNPJ 43026606000109" at bounding box center [684, 223] width 78 height 9
copy p "43026606000109"
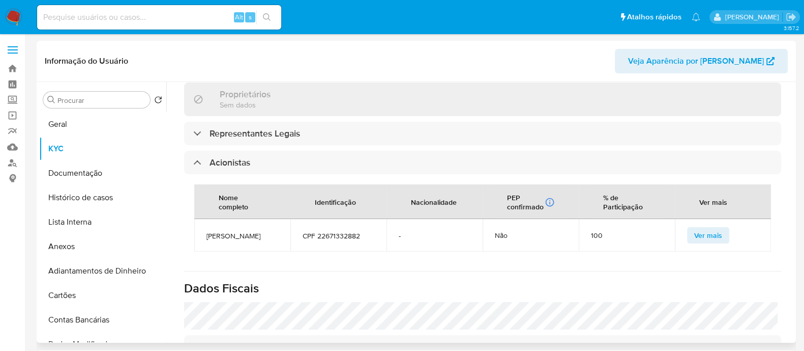
scroll to position [572, 0]
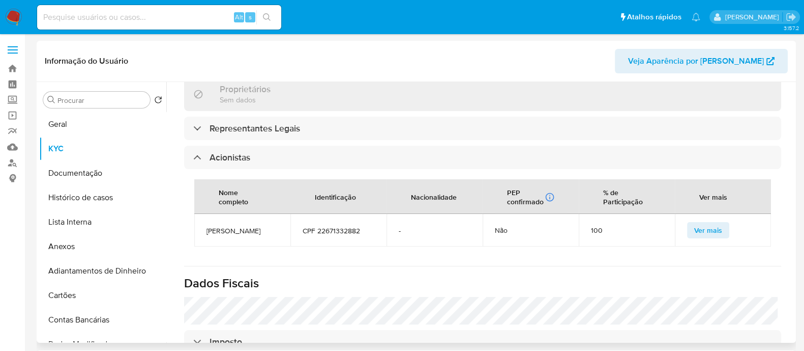
click at [236, 216] on td "VERONICA TAVARES DA SILVA" at bounding box center [242, 230] width 96 height 33
click at [227, 226] on span "VERONICA TAVARES DA SILVA" at bounding box center [243, 230] width 72 height 9
copy span "VERONICA TAVARES DA SILVA"
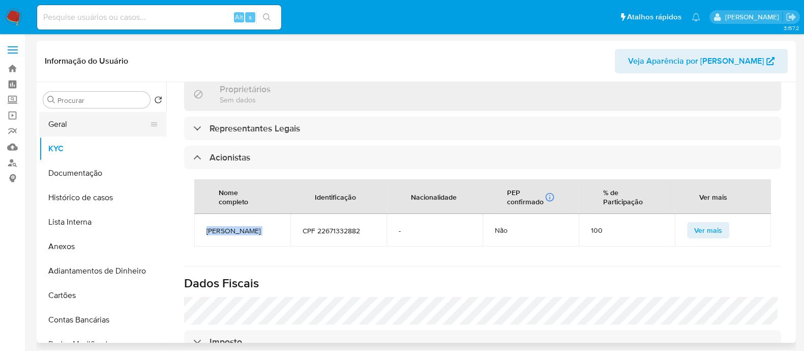
click at [110, 124] on button "Geral" at bounding box center [98, 124] width 119 height 24
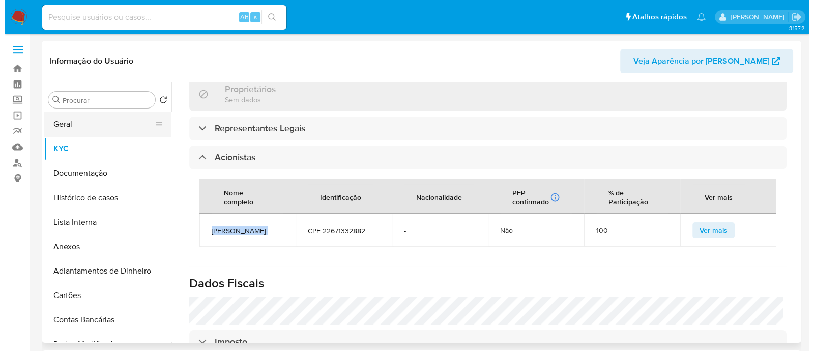
scroll to position [0, 0]
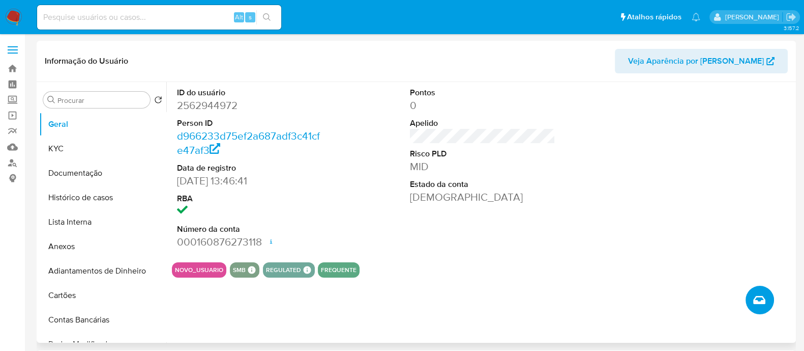
click at [768, 289] on button "Criar caso manual" at bounding box center [760, 299] width 28 height 28
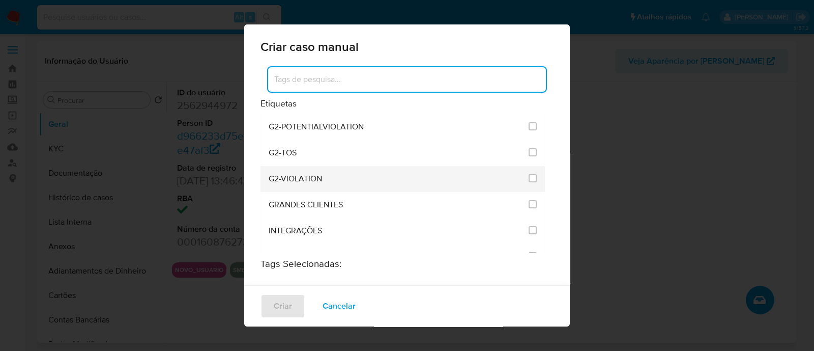
scroll to position [890, 0]
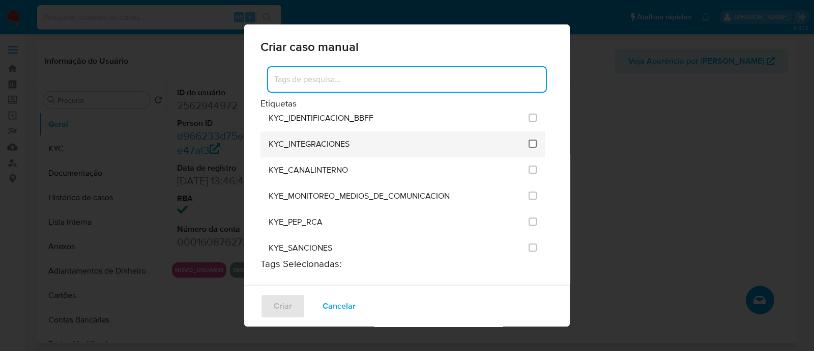
click at [529, 139] on input "2093" at bounding box center [533, 143] width 8 height 8
checkbox input "true"
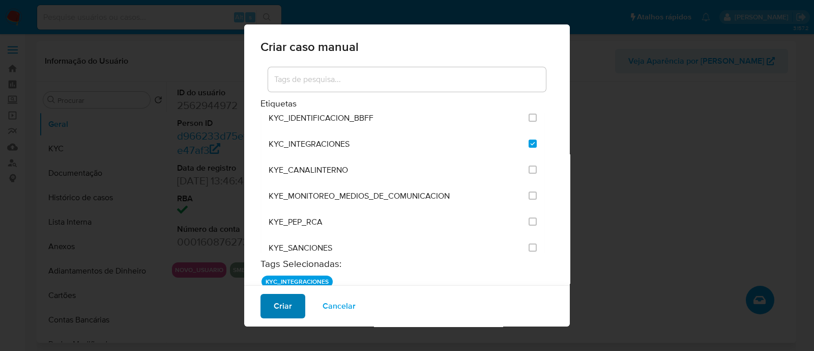
click at [264, 316] on button "Criar" at bounding box center [283, 306] width 45 height 24
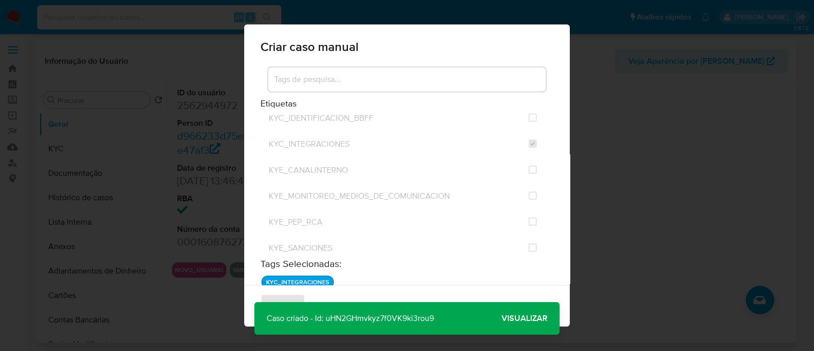
click at [496, 308] on button "Visualizar" at bounding box center [524, 318] width 70 height 24
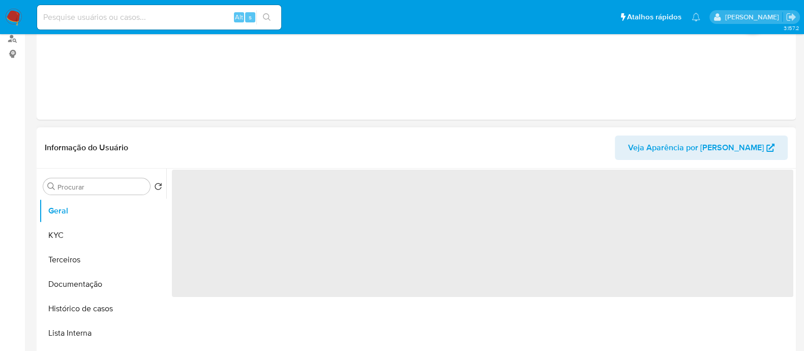
scroll to position [127, 0]
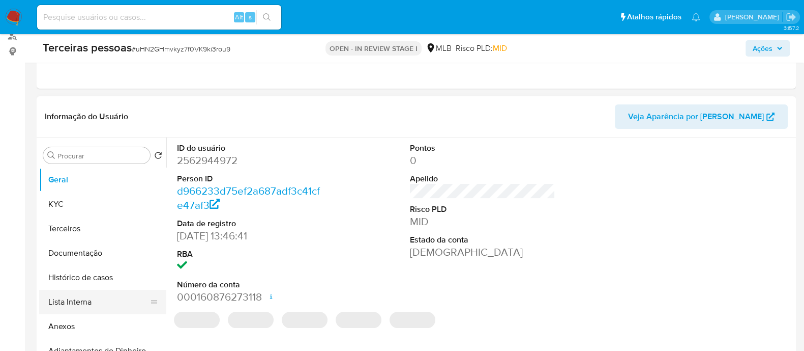
select select "10"
click at [94, 325] on button "Anexos" at bounding box center [98, 326] width 119 height 24
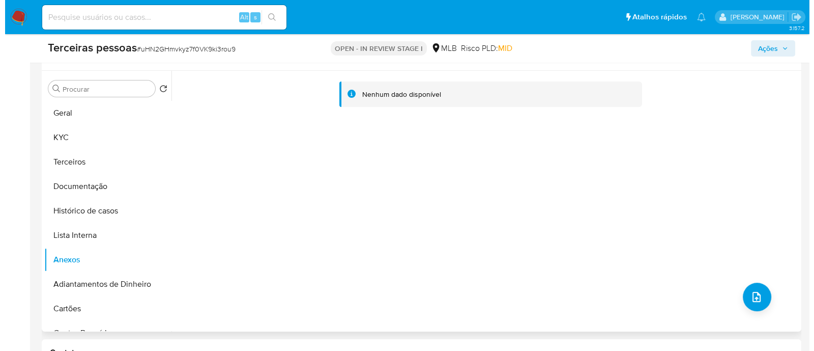
scroll to position [254, 0]
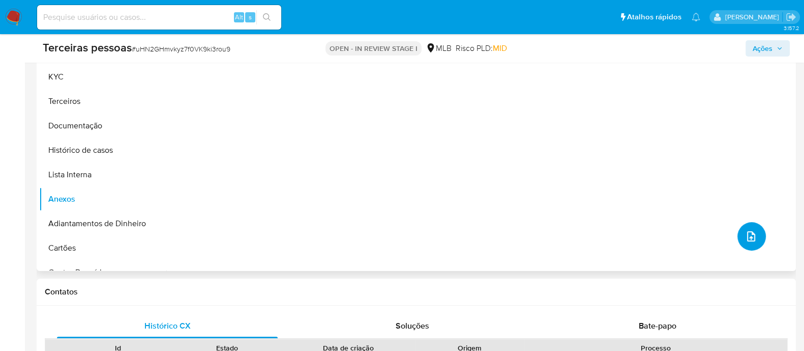
click at [745, 230] on icon "upload-file" at bounding box center [751, 236] width 12 height 12
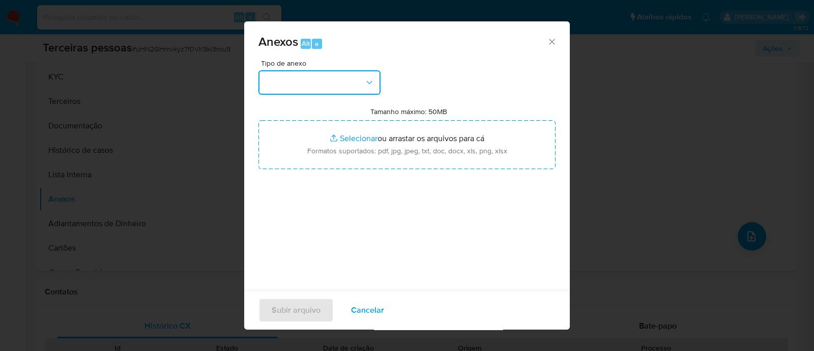
click at [328, 88] on button "button" at bounding box center [319, 82] width 122 height 24
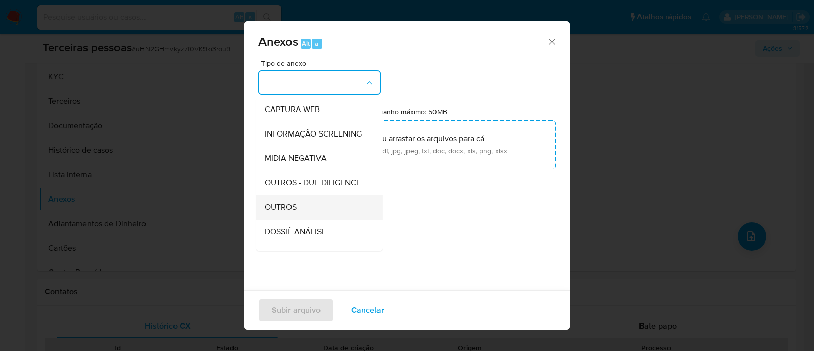
scroll to position [157, 0]
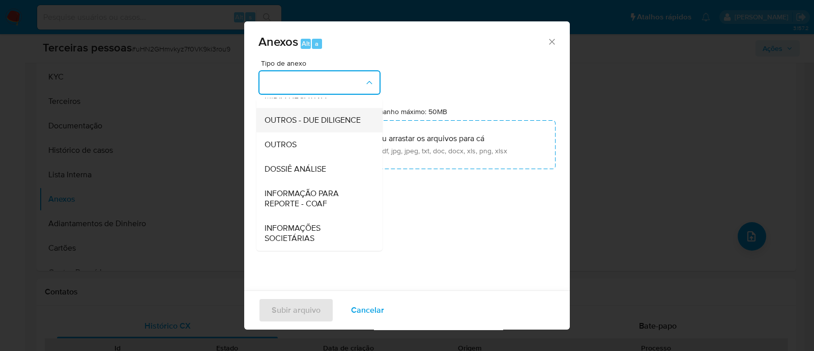
click at [311, 115] on span "OUTROS - DUE DILIGENCE" at bounding box center [313, 120] width 96 height 10
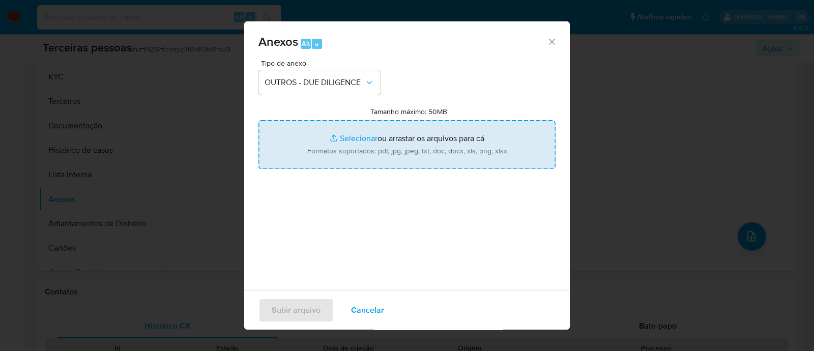
click at [417, 133] on input "Tamanho máximo: 50MB Selecionar arquivos" at bounding box center [406, 144] width 297 height 49
type input "C:\fakepath\Matriz de Risco - [PERSON_NAME] COM. VAREJO DE CINTAS E PROTOCOLOS …"
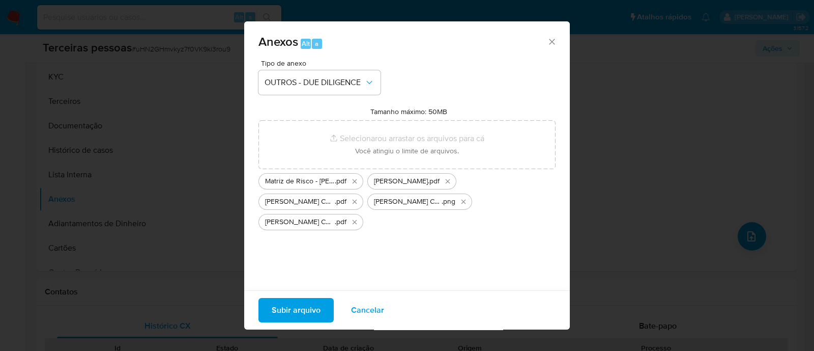
click at [726, 102] on div "Anexos Alt a Tipo de anexo OUTROS - DUE DILIGENCE Tamanho máximo: 50MB Selecion…" at bounding box center [407, 175] width 814 height 351
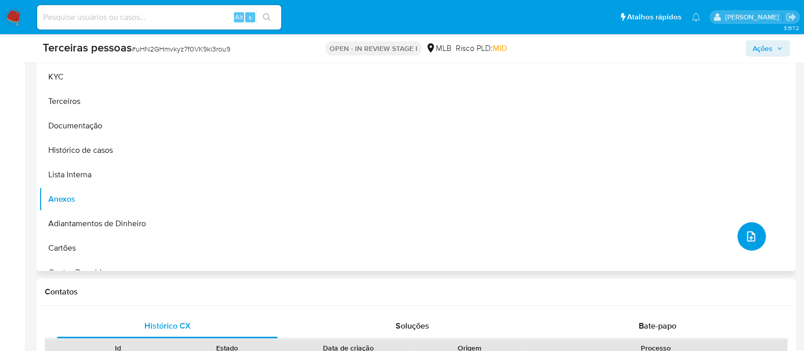
click at [745, 235] on icon "upload-file" at bounding box center [751, 236] width 12 height 12
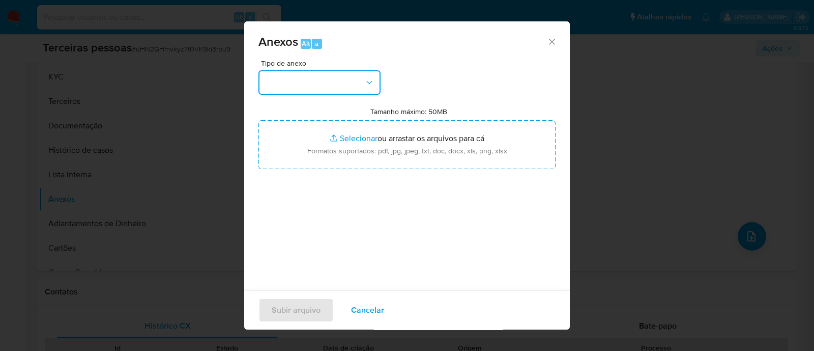
click at [302, 80] on button "button" at bounding box center [319, 82] width 122 height 24
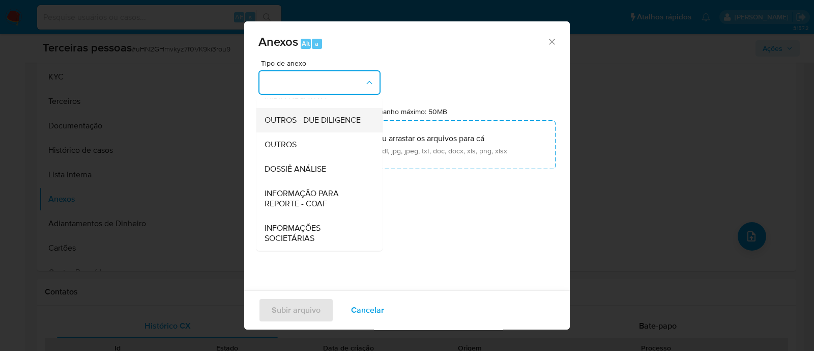
click at [323, 118] on span "OUTROS - DUE DILIGENCE" at bounding box center [313, 120] width 96 height 10
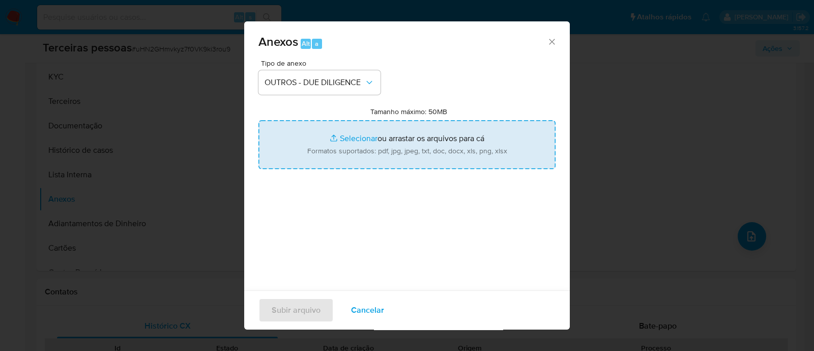
click at [362, 139] on input "Tamanho máximo: 50MB Selecionar arquivos" at bounding box center [406, 144] width 297 height 49
type input "C:\fakepath\Matriz de Risco - [PERSON_NAME] COM. VAREJO DE CINTAS E PROTOCOLOS …"
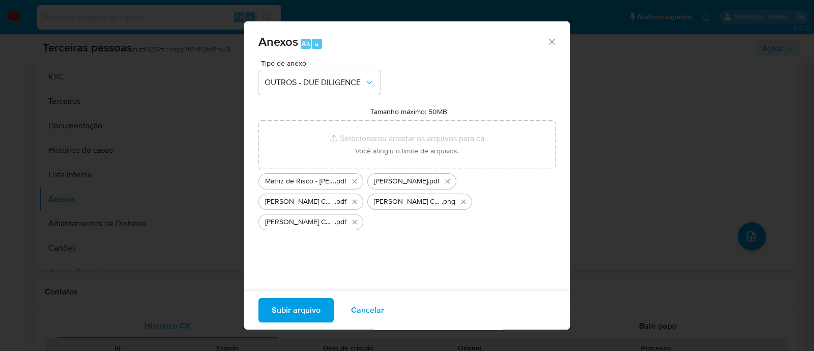
click at [278, 315] on span "Subir arquivo" at bounding box center [296, 310] width 49 height 22
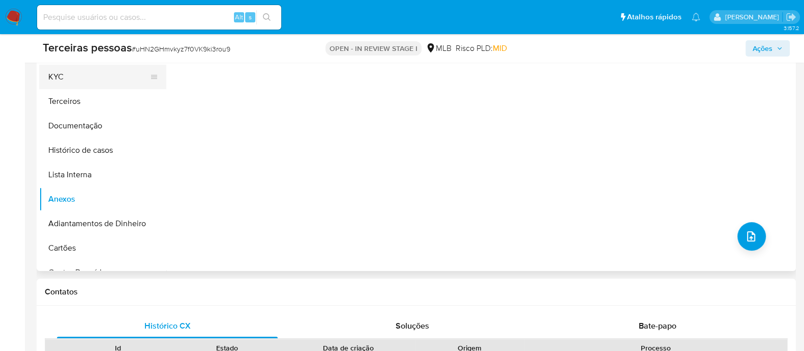
click at [57, 81] on button "KYC" at bounding box center [98, 77] width 119 height 24
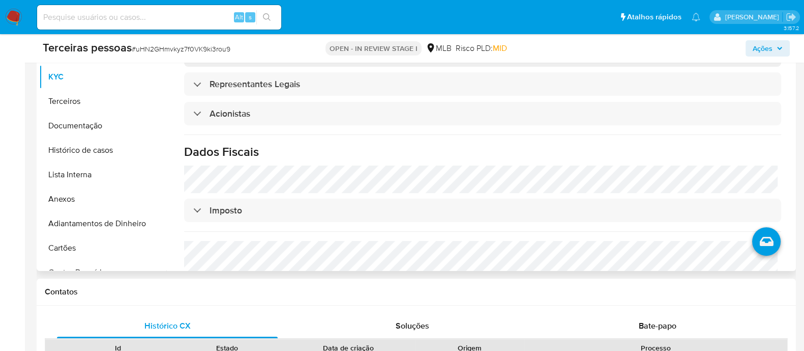
scroll to position [524, 0]
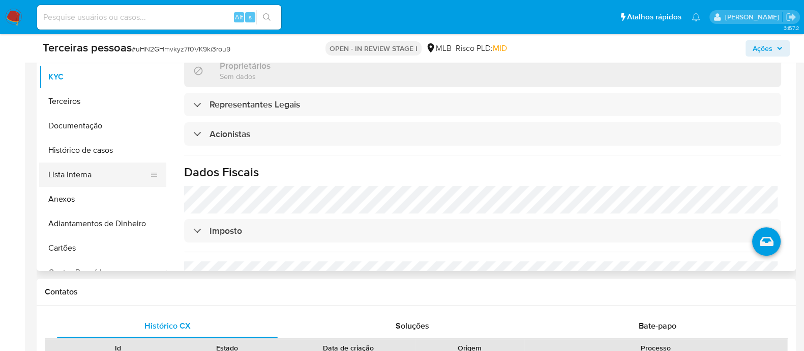
click at [101, 169] on button "Lista Interna" at bounding box center [98, 174] width 119 height 24
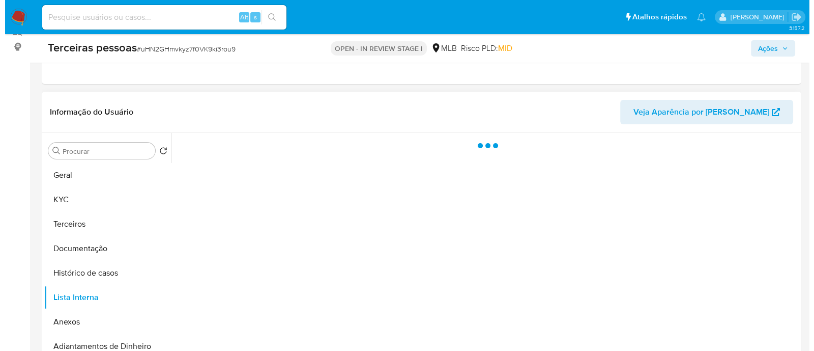
scroll to position [127, 0]
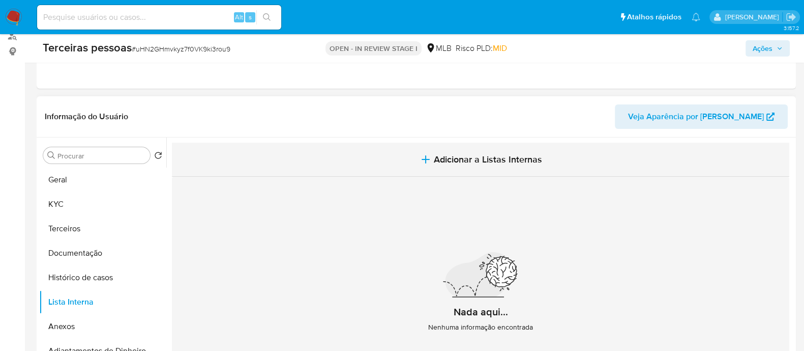
click at [525, 154] on span "Adicionar a Listas Internas" at bounding box center [488, 159] width 108 height 11
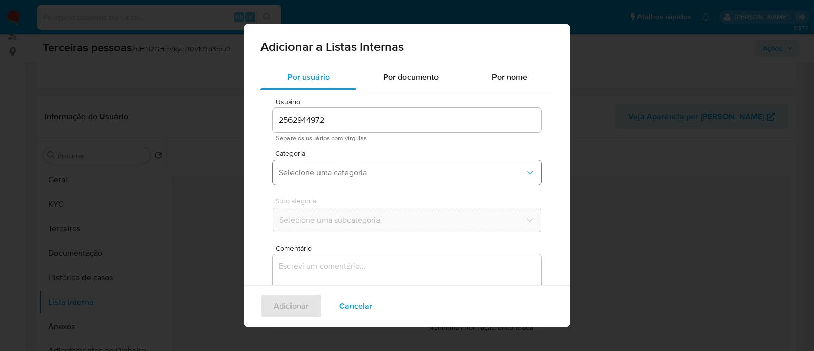
click at [341, 178] on button "Selecione uma categoria" at bounding box center [407, 172] width 269 height 24
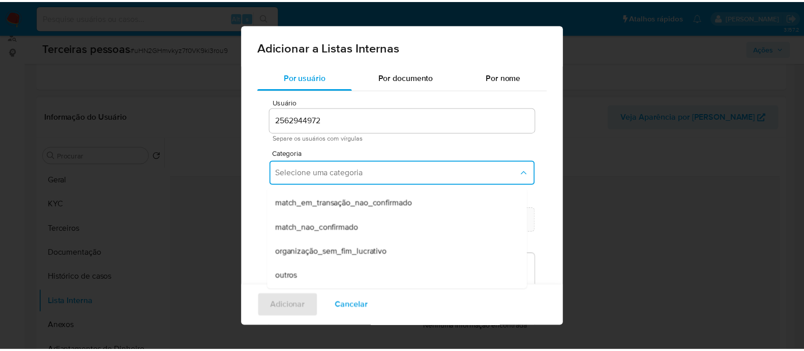
scroll to position [254, 0]
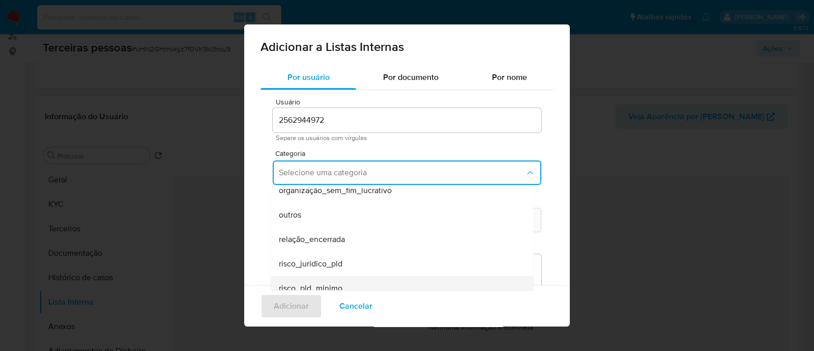
click at [348, 280] on div "risco_pld_minimo" at bounding box center [399, 288] width 241 height 24
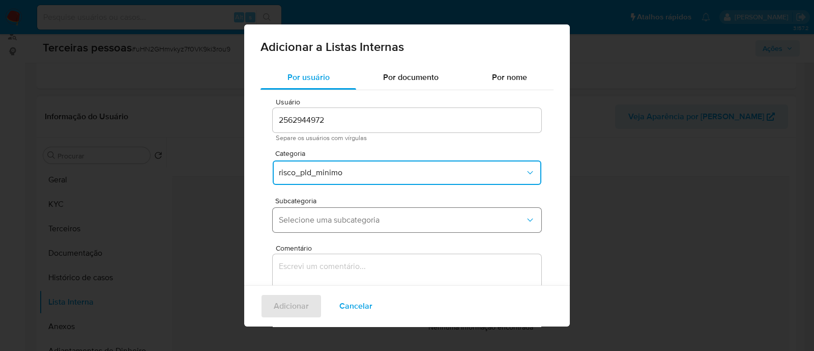
click at [374, 224] on span "Selecione uma subcategoria" at bounding box center [402, 220] width 246 height 10
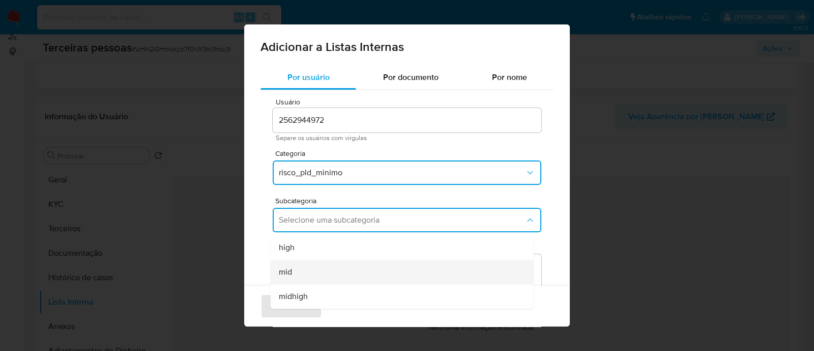
click at [361, 273] on div "mid" at bounding box center [399, 271] width 241 height 24
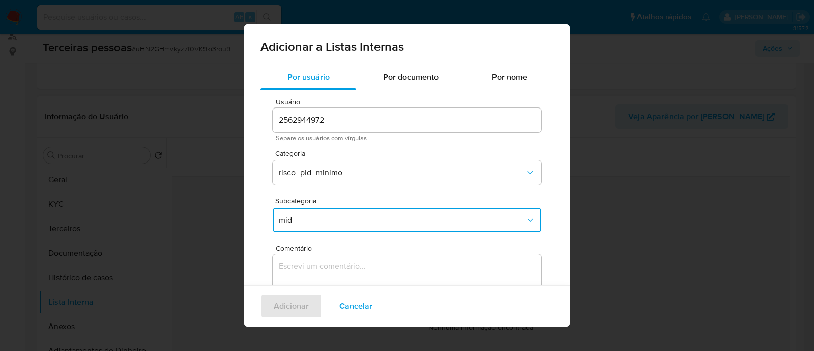
click at [381, 265] on textarea "Comentário" at bounding box center [407, 303] width 269 height 98
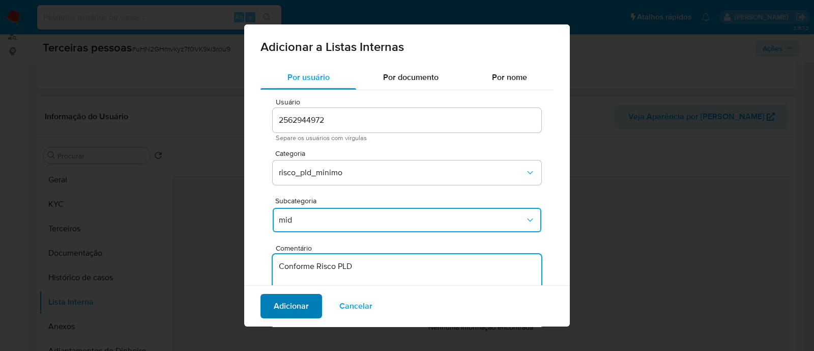
type textarea "Conforme Risco PLD"
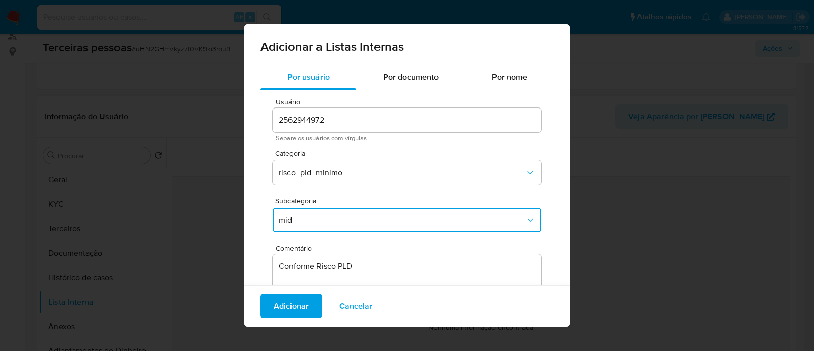
click at [278, 301] on span "Adicionar" at bounding box center [291, 306] width 35 height 22
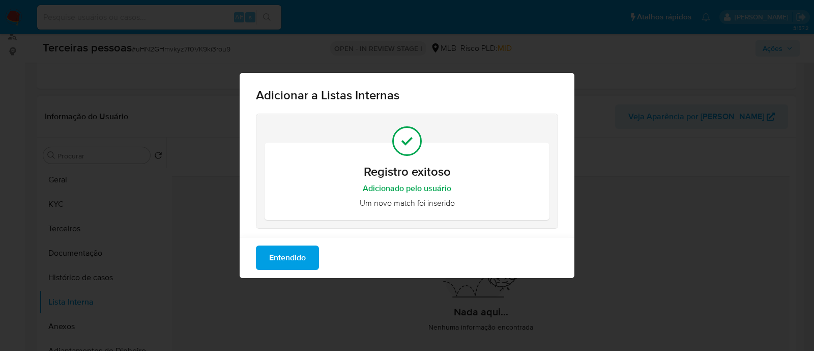
click at [286, 257] on span "Entendido" at bounding box center [287, 257] width 37 height 22
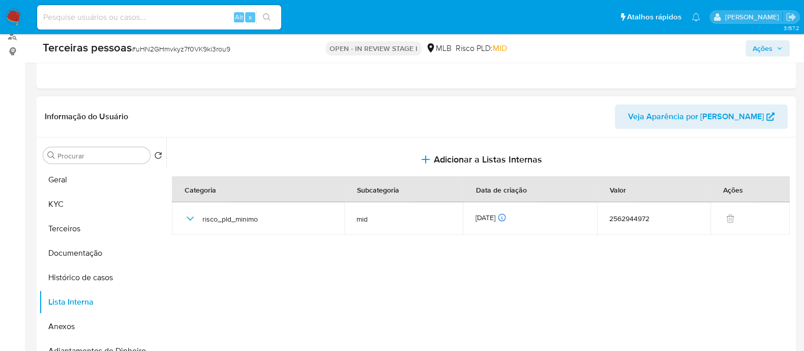
click at [766, 57] on div "Terceiras pessoas # uHN2GHmvkyz7f0VK9ki3rou9 OPEN - IN REVIEW STAGE I MLB Risco…" at bounding box center [417, 48] width 760 height 28
click at [770, 48] on span "Ações" at bounding box center [763, 48] width 20 height 16
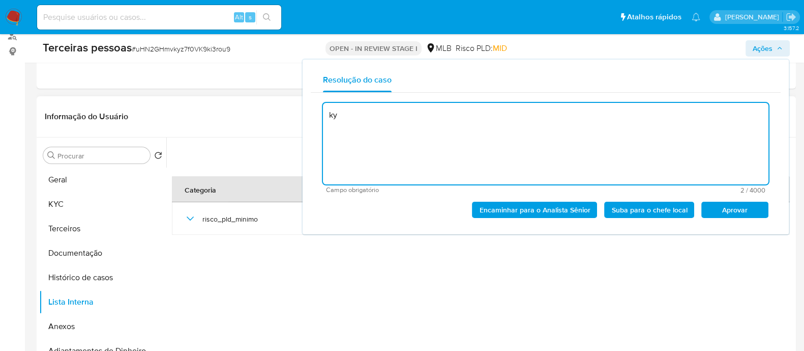
type textarea "k"
click at [751, 205] on span "Aprovar" at bounding box center [735, 210] width 53 height 14
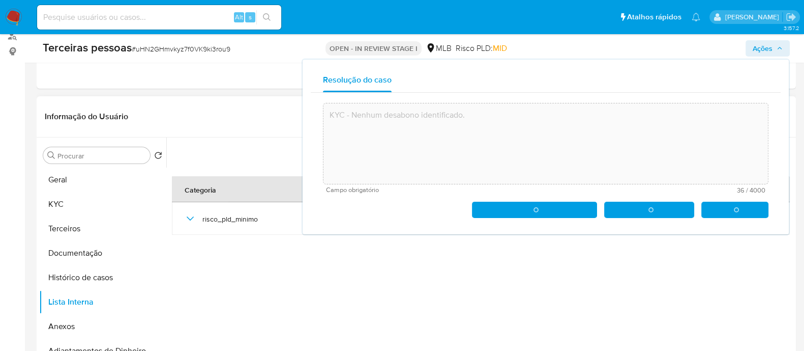
type textarea "KYC - Nenhum desabono identificado."
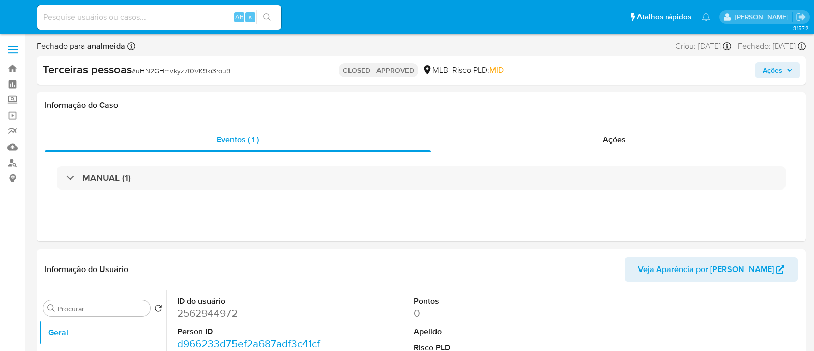
select select "10"
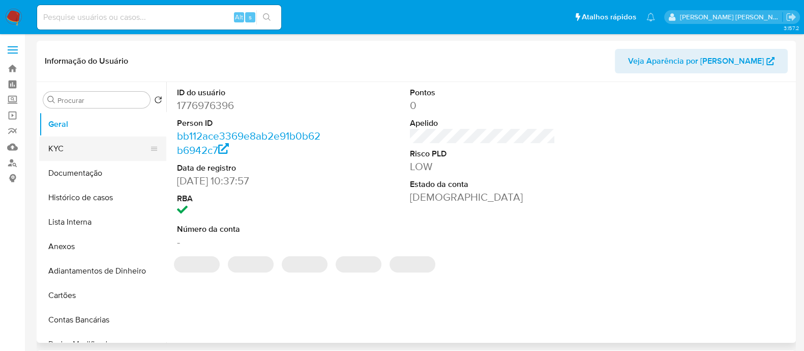
click at [75, 151] on button "KYC" at bounding box center [98, 148] width 119 height 24
select select "10"
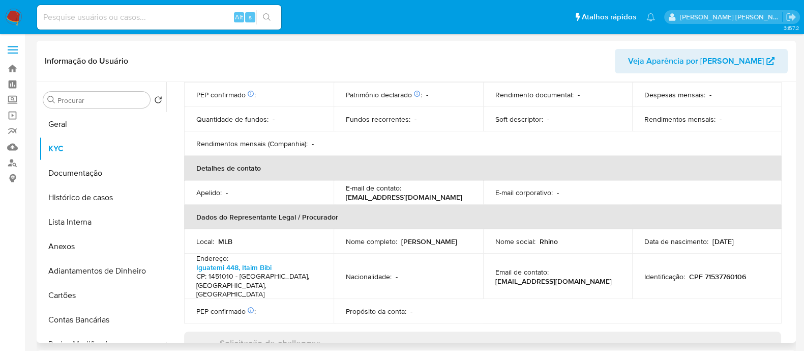
scroll to position [430, 0]
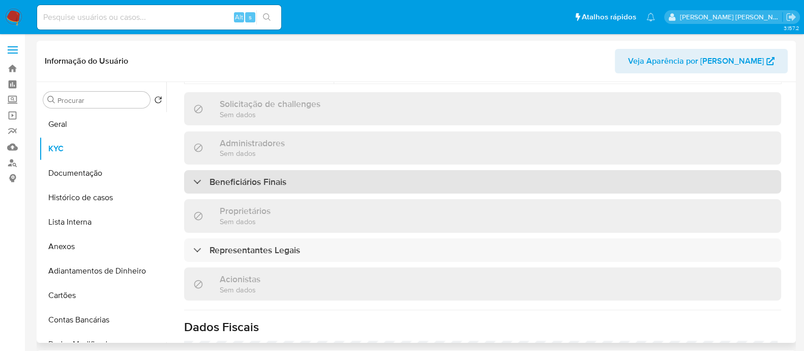
click at [316, 170] on div "Beneficiários Finais" at bounding box center [482, 181] width 597 height 23
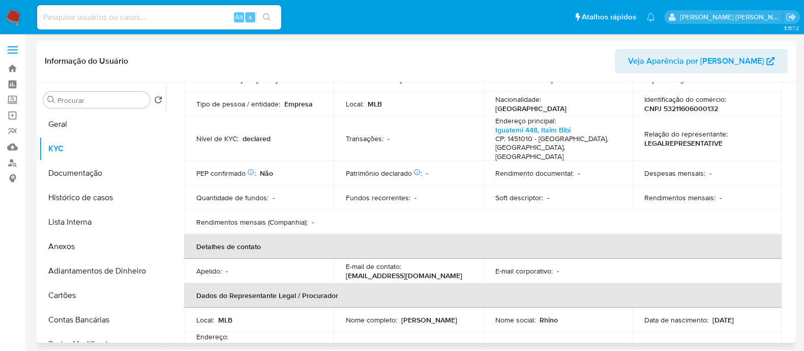
scroll to position [112, 0]
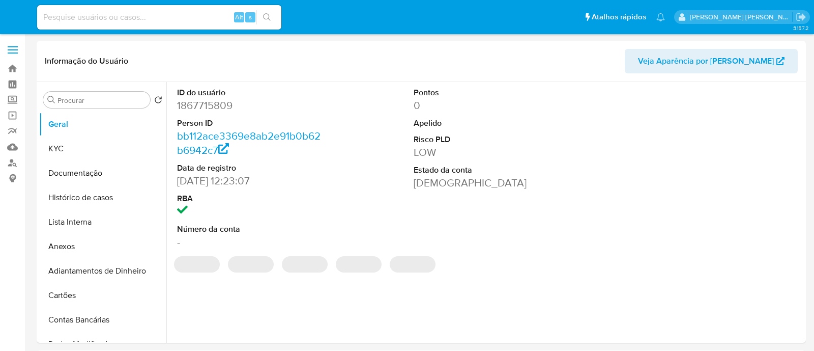
select select "10"
